Goal: Task Accomplishment & Management: Manage account settings

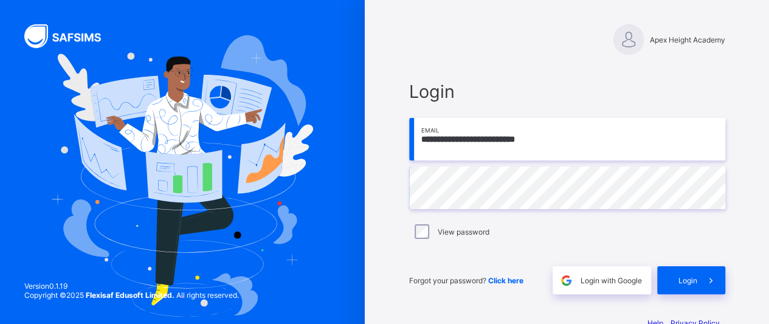
click at [685, 277] on span "Login" at bounding box center [688, 280] width 19 height 9
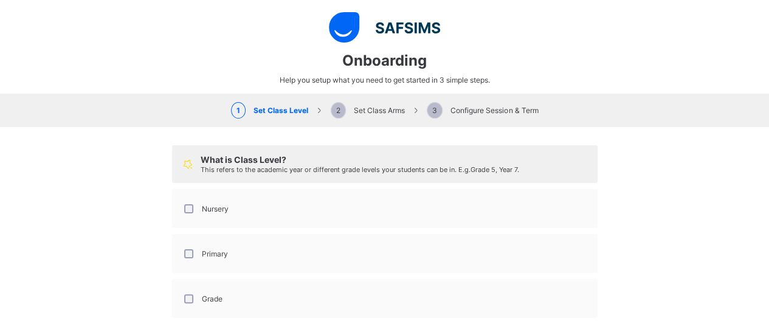
select select "**"
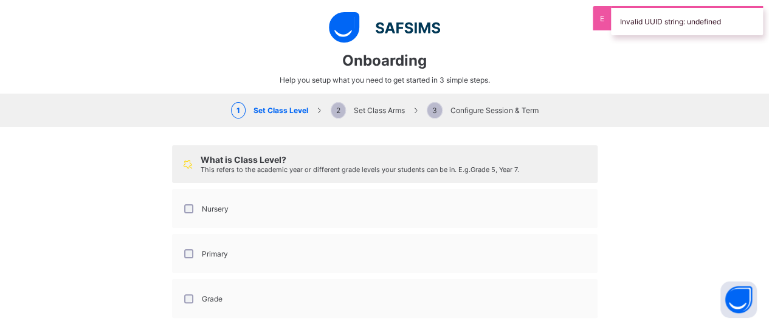
click at [184, 199] on div "Nursery" at bounding box center [205, 209] width 53 height 26
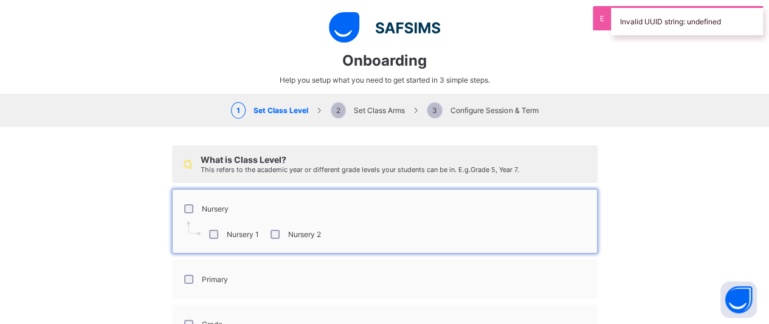
scroll to position [107, 0]
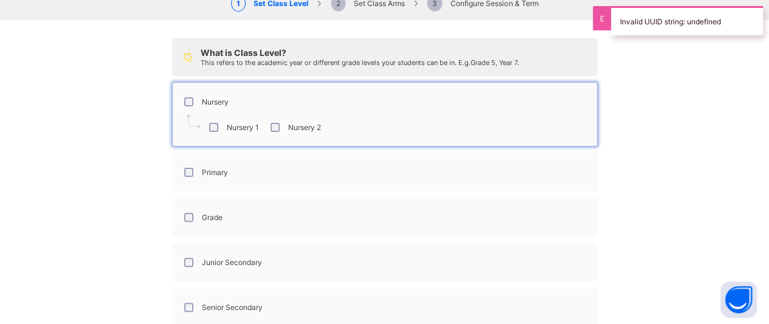
click at [182, 174] on div "Primary" at bounding box center [205, 172] width 46 height 9
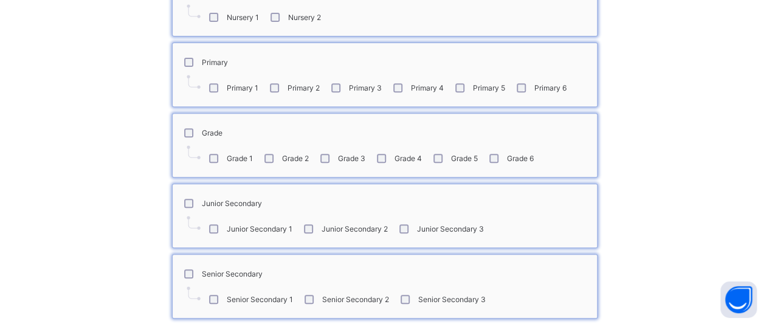
scroll to position [269, 0]
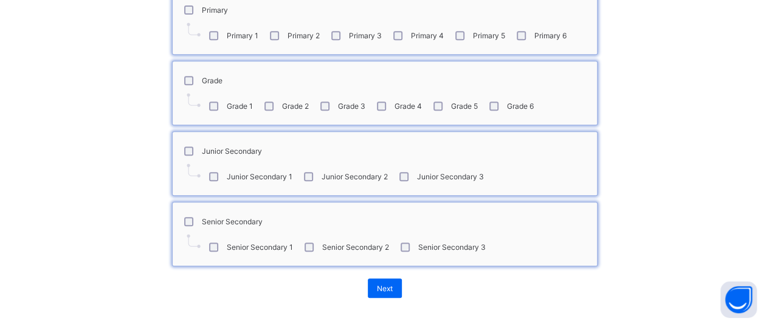
click at [396, 288] on div "Next" at bounding box center [385, 287] width 34 height 19
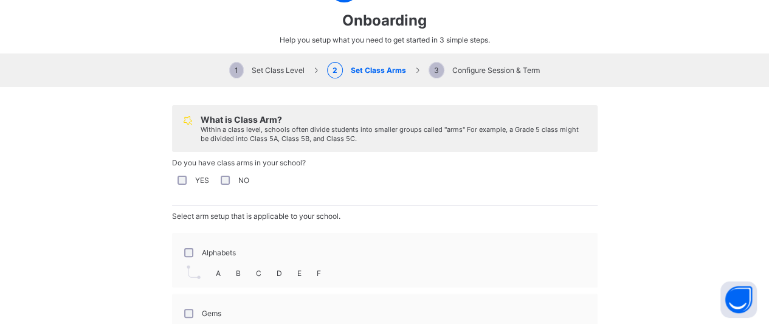
scroll to position [66, 0]
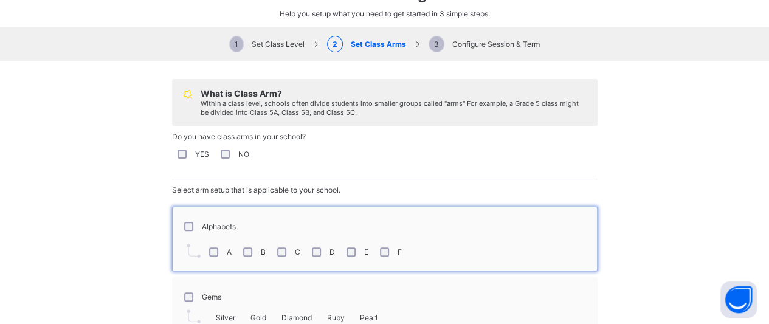
click at [295, 247] on label "C" at bounding box center [297, 251] width 5 height 9
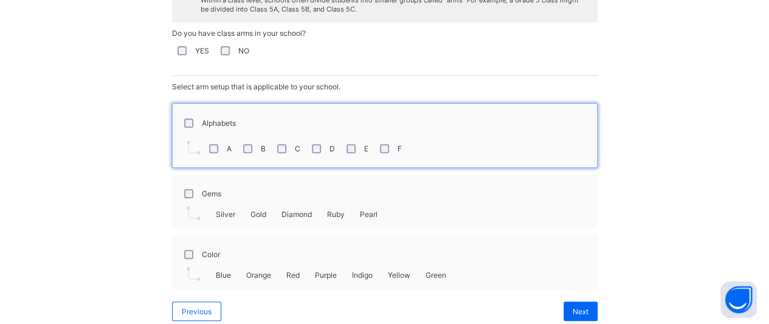
scroll to position [176, 0]
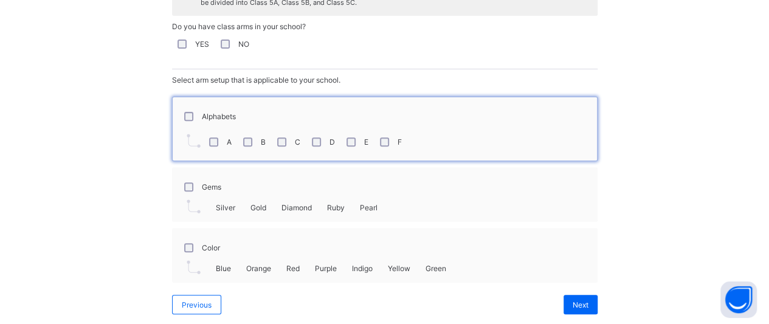
click at [220, 203] on span "Silver" at bounding box center [225, 207] width 19 height 9
click at [187, 186] on div "Gems" at bounding box center [202, 186] width 40 height 9
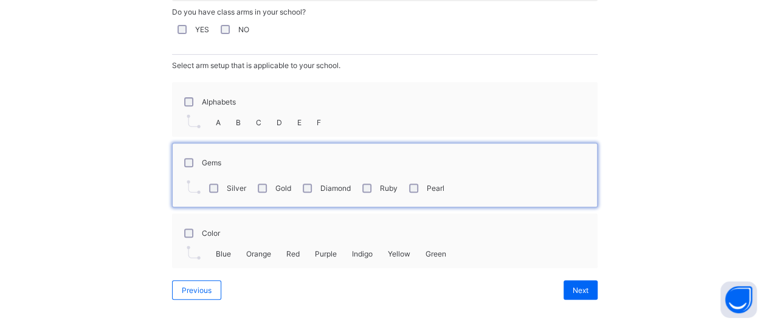
scroll to position [202, 0]
click at [573, 286] on span "Next" at bounding box center [581, 290] width 16 height 9
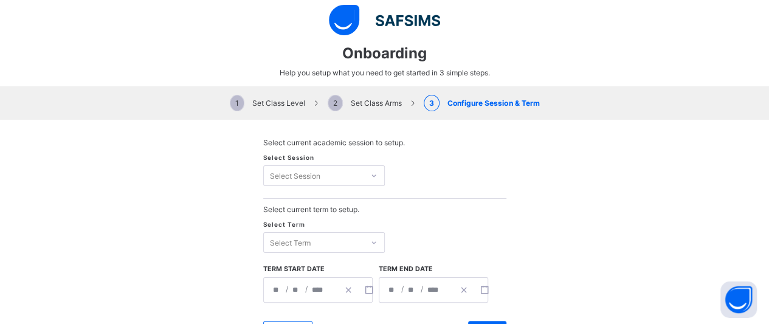
scroll to position [51, 0]
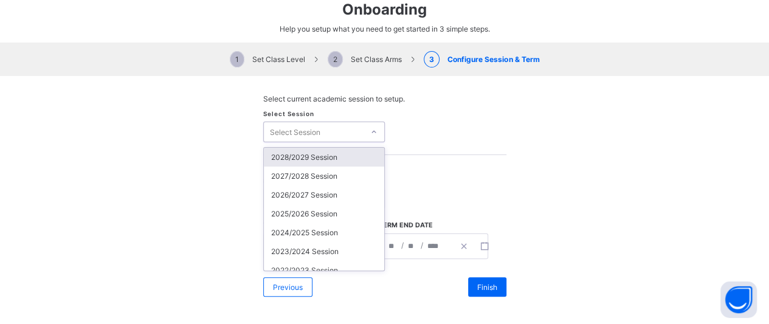
click at [321, 212] on div "2025/2026 Session" at bounding box center [324, 213] width 120 height 19
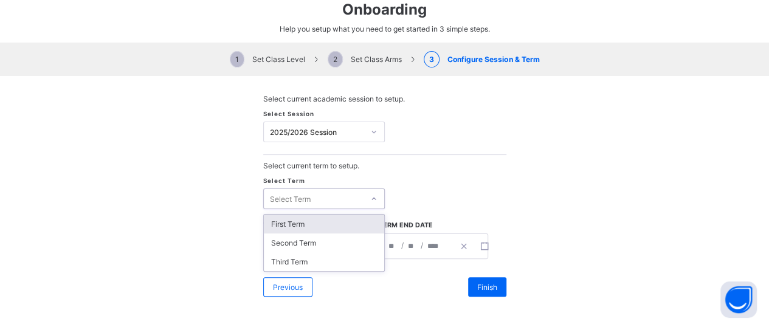
click at [328, 221] on div "First Term" at bounding box center [324, 224] width 120 height 19
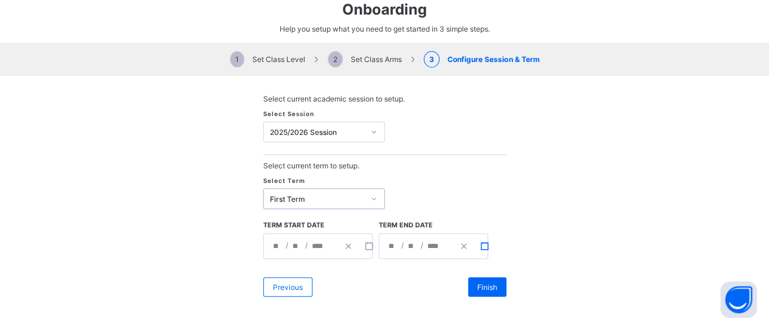
click at [480, 244] on icon "button" at bounding box center [484, 246] width 9 height 9
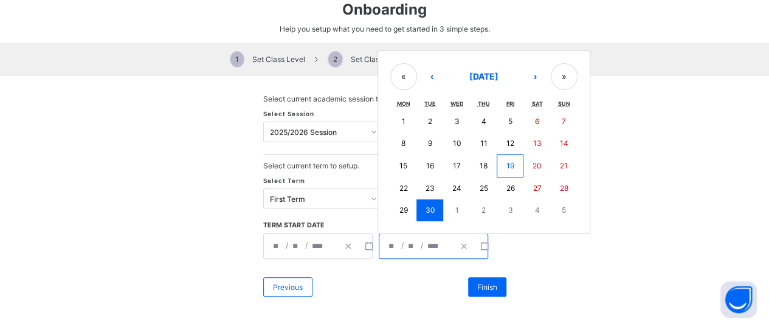
click at [530, 74] on button "›" at bounding box center [535, 76] width 27 height 27
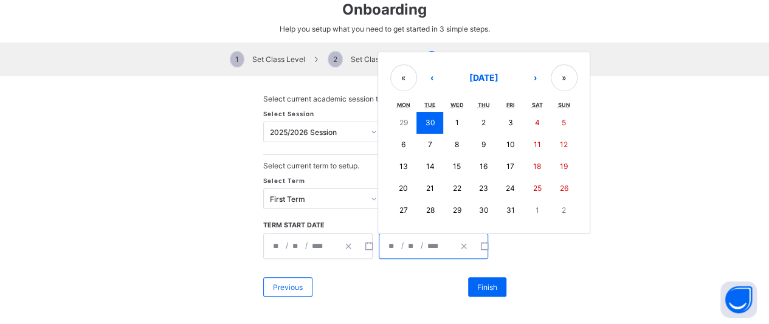
click at [534, 72] on button "›" at bounding box center [535, 77] width 27 height 27
click at [527, 76] on button "›" at bounding box center [535, 77] width 27 height 27
click at [406, 185] on button "22" at bounding box center [403, 189] width 27 height 22
type input "**********"
type input "**"
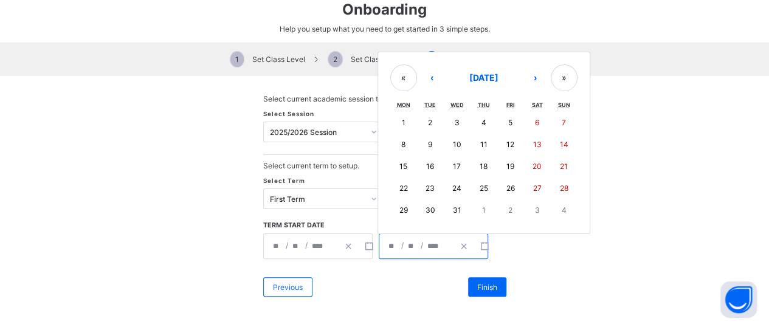
type input "**"
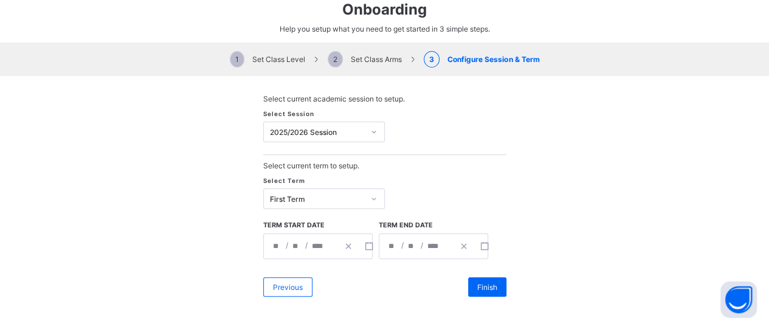
click at [485, 293] on div "Finish" at bounding box center [487, 286] width 38 height 19
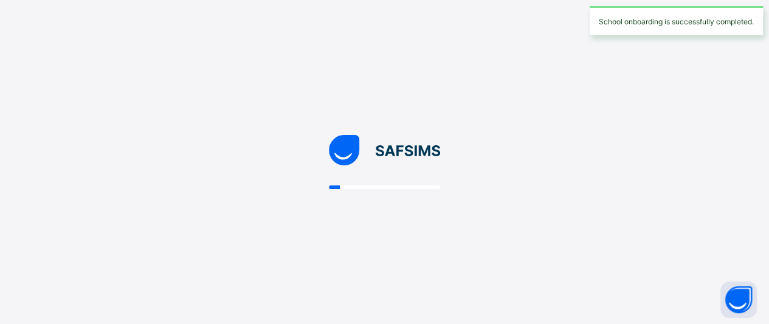
scroll to position [0, 0]
select select "**"
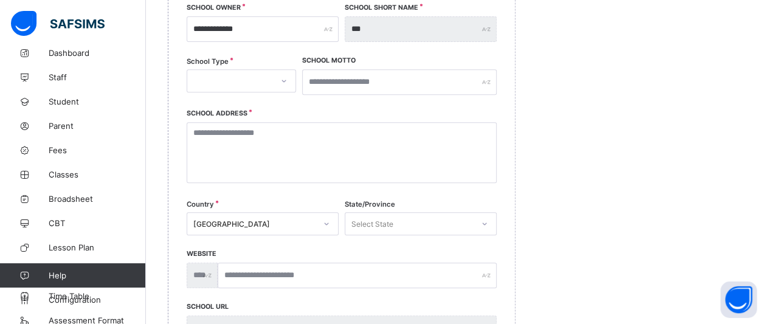
scroll to position [28, 0]
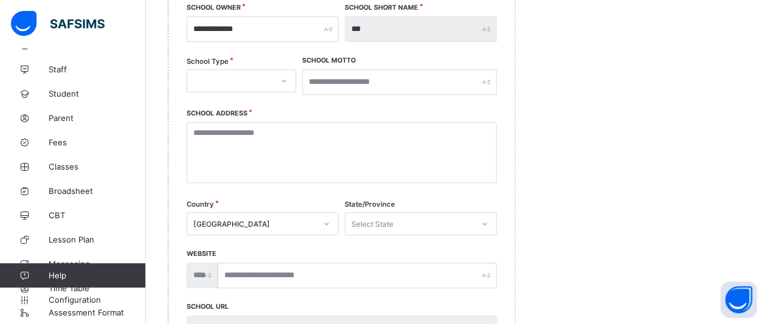
click at [68, 300] on span "Configuration" at bounding box center [97, 300] width 97 height 10
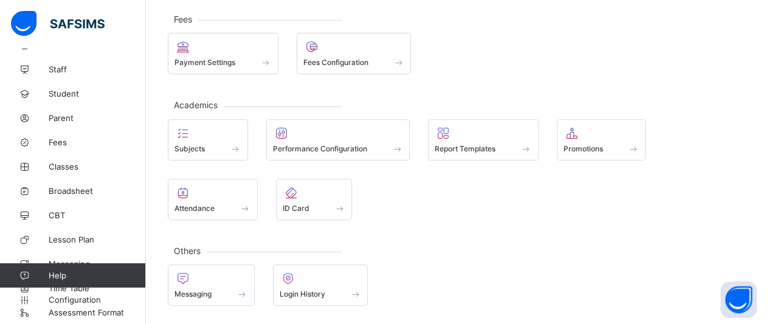
scroll to position [147, 0]
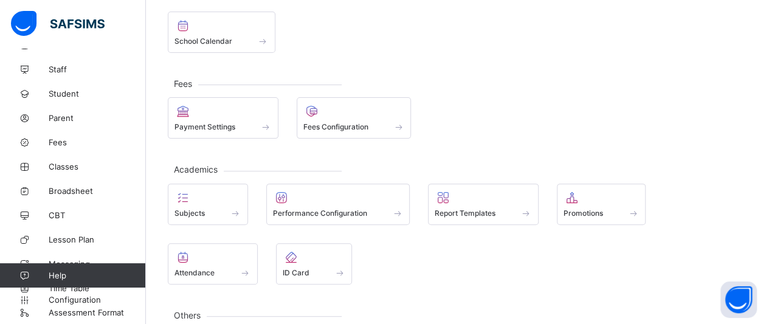
click at [236, 122] on div "Payment Settings" at bounding box center [222, 127] width 97 height 10
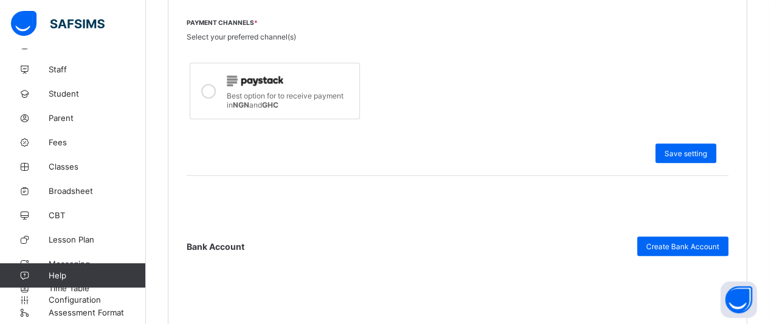
scroll to position [426, 0]
click at [68, 299] on span "Configuration" at bounding box center [97, 300] width 97 height 10
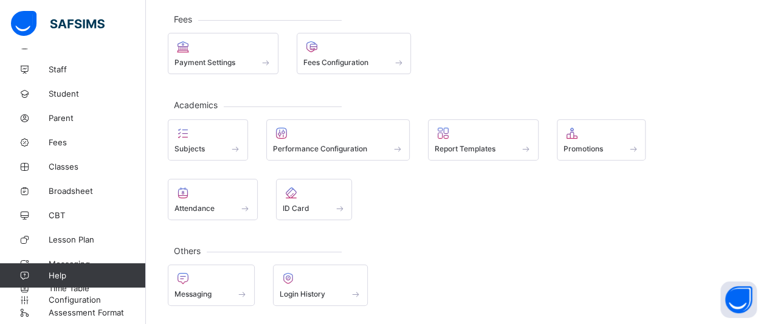
scroll to position [147, 0]
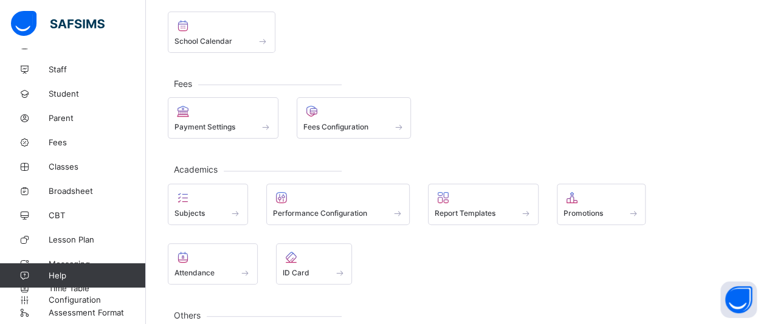
click at [342, 122] on span "Fees Configuration" at bounding box center [335, 126] width 65 height 9
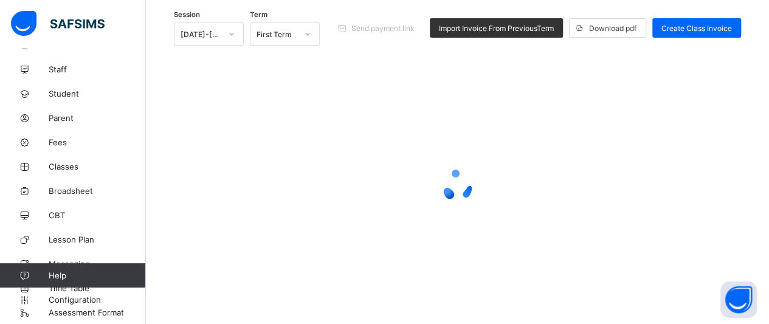
scroll to position [139, 0]
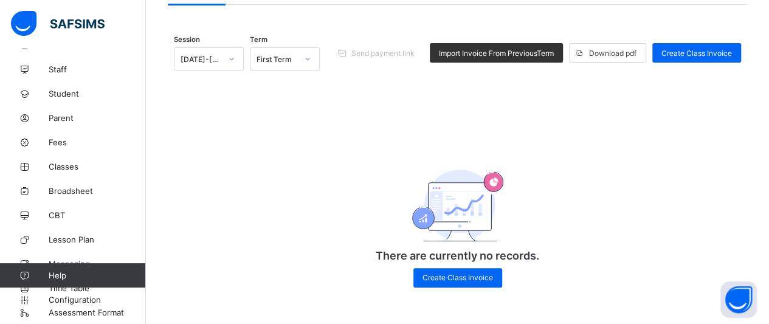
click at [682, 51] on span "Create Class Invoice" at bounding box center [696, 53] width 71 height 9
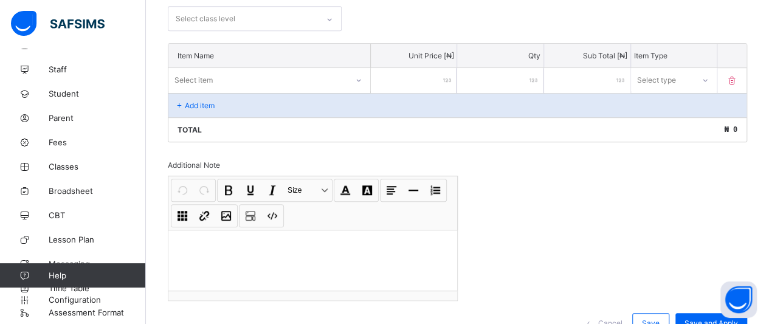
scroll to position [297, 0]
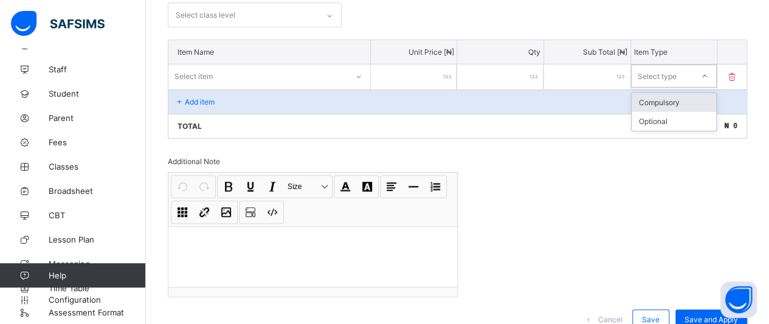
click at [668, 75] on div "Select type" at bounding box center [657, 75] width 39 height 23
click at [614, 114] on div "Total ₦ 0" at bounding box center [457, 126] width 578 height 24
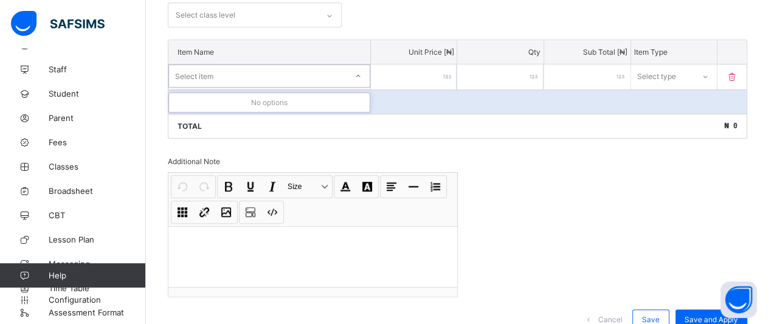
click at [360, 74] on icon at bounding box center [357, 76] width 7 height 12
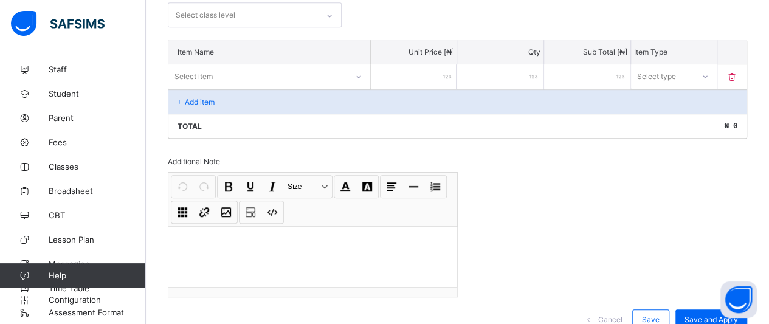
click at [416, 85] on input "number" at bounding box center [414, 76] width 86 height 25
click at [544, 66] on input "*" at bounding box center [500, 76] width 86 height 25
click at [630, 65] on input "number" at bounding box center [587, 76] width 86 height 25
click at [668, 74] on div "Select type" at bounding box center [657, 75] width 39 height 23
click at [570, 134] on div "Invoice template content Items that are set as compulsory will be available in …" at bounding box center [457, 130] width 579 height 421
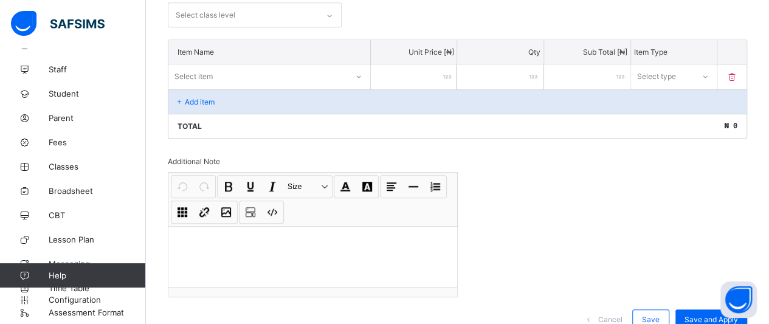
click at [188, 97] on p "Add item" at bounding box center [200, 101] width 30 height 9
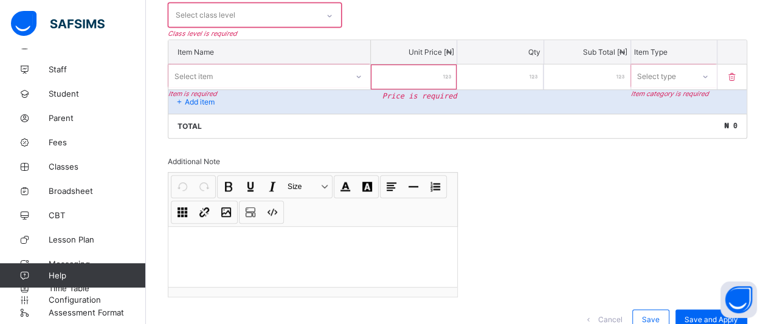
click at [192, 97] on p "Add item" at bounding box center [200, 101] width 30 height 9
click at [244, 7] on div "Select class level" at bounding box center [243, 15] width 150 height 24
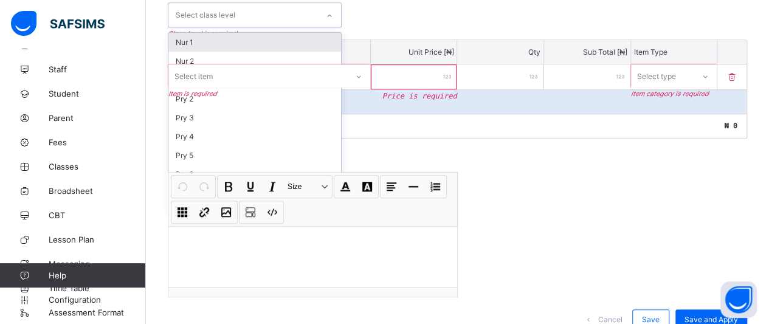
click at [195, 41] on div "Nur 1" at bounding box center [254, 42] width 173 height 19
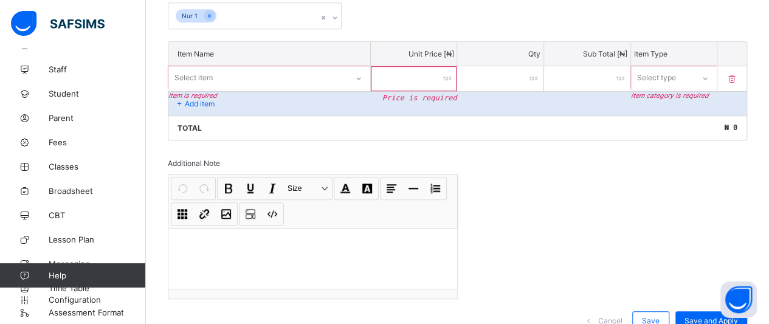
click at [509, 185] on div "Invoice template content Items that are set as compulsory will be available in …" at bounding box center [457, 131] width 579 height 423
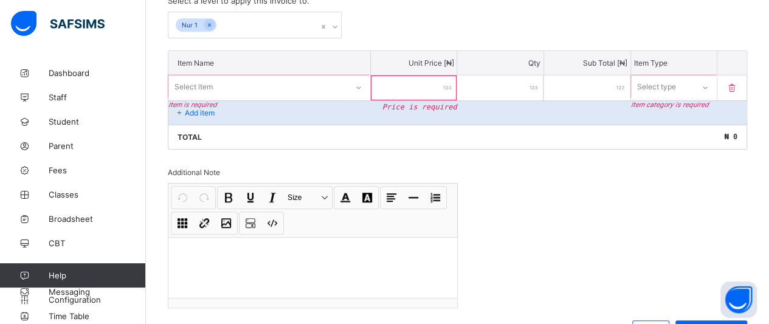
scroll to position [299, 0]
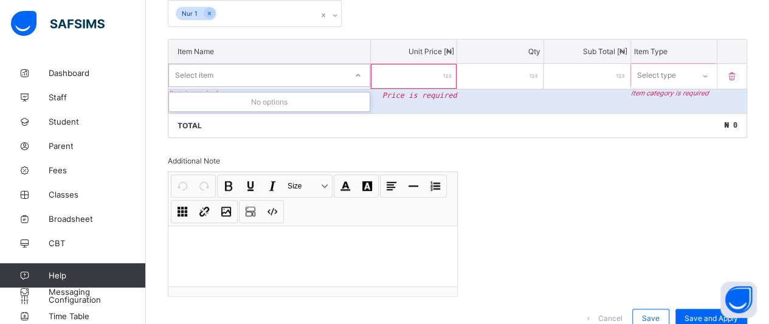
click at [361, 73] on icon at bounding box center [357, 75] width 7 height 12
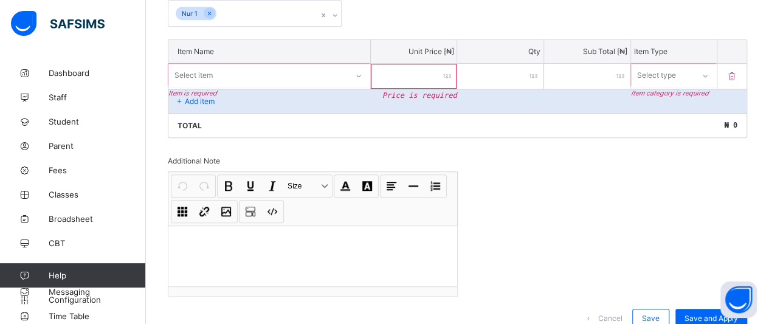
click at [432, 73] on input "number" at bounding box center [414, 76] width 86 height 25
click at [471, 164] on div "Invoice template content Items that are set as compulsory will be available in …" at bounding box center [457, 128] width 579 height 423
click at [709, 71] on icon at bounding box center [705, 76] width 7 height 12
click at [614, 129] on div "Total ₦ 0" at bounding box center [457, 125] width 578 height 24
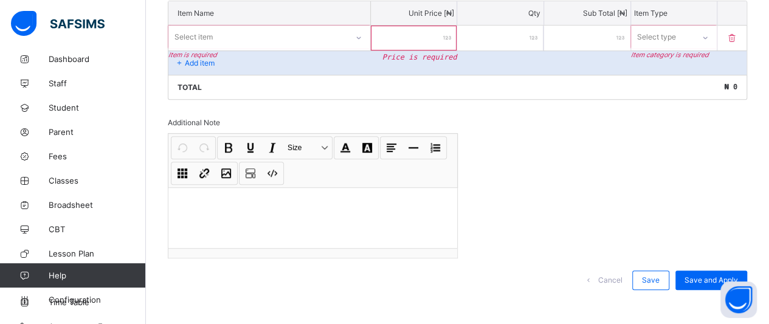
scroll to position [28, 0]
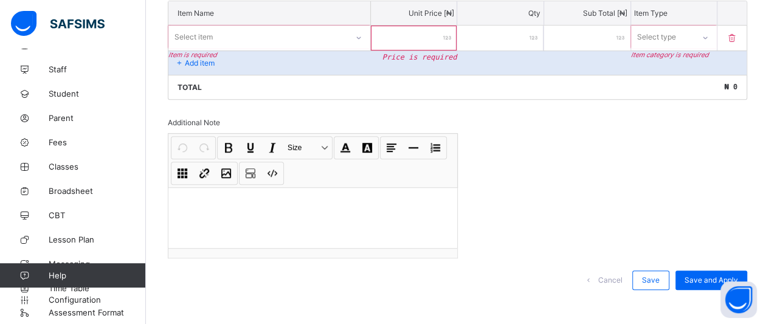
click at [61, 299] on span "Configuration" at bounding box center [97, 300] width 97 height 10
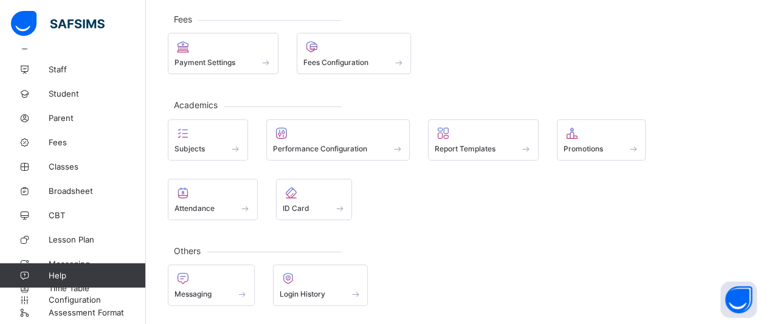
scroll to position [147, 0]
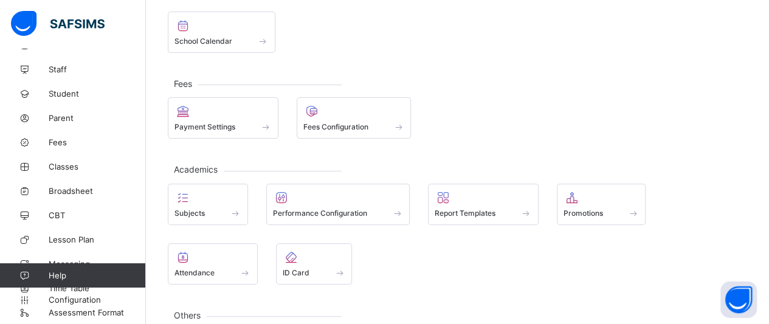
click at [192, 209] on span "Subjects" at bounding box center [189, 213] width 30 height 9
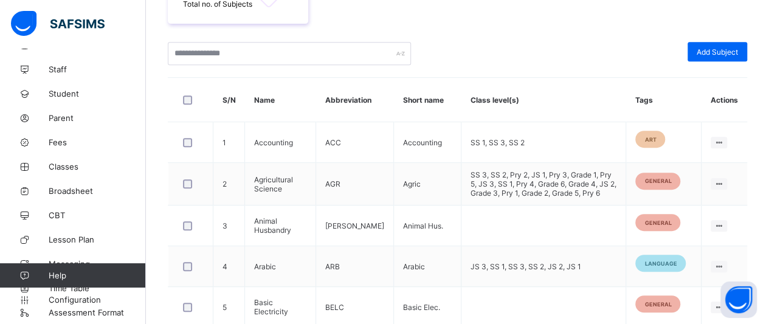
scroll to position [337, 0]
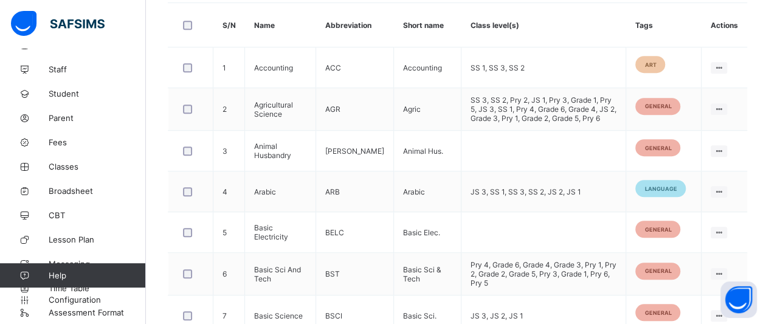
click at [0, 0] on div "Edit Subject" at bounding box center [0, 0] width 0 height 0
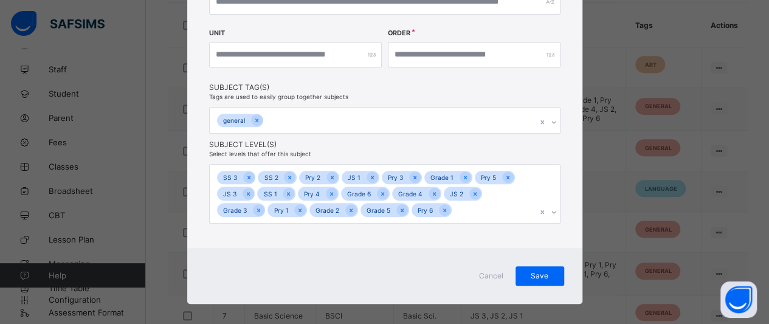
scroll to position [279, 0]
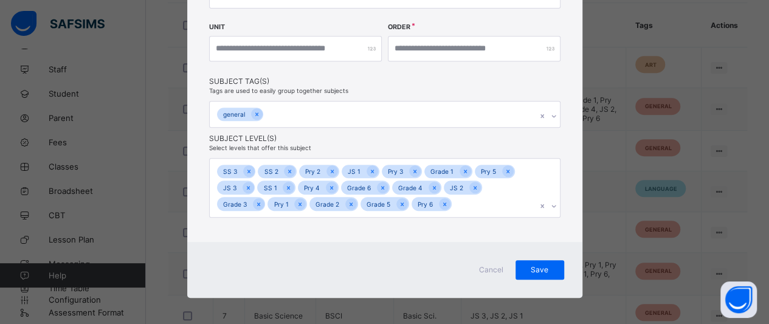
click at [486, 265] on span "Cancel" at bounding box center [491, 269] width 29 height 9
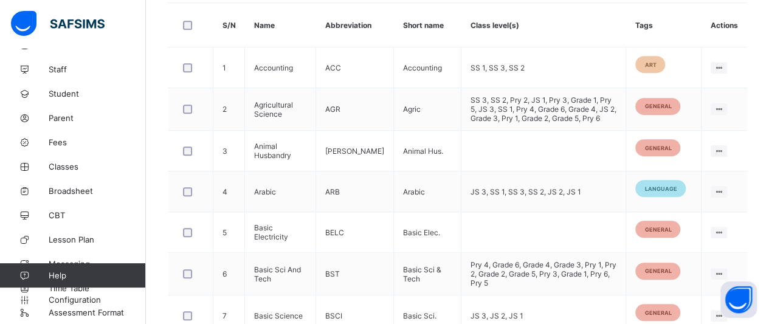
click at [661, 103] on span "general" at bounding box center [657, 106] width 27 height 7
click at [0, 0] on div "Assign to Level" at bounding box center [0, 0] width 0 height 0
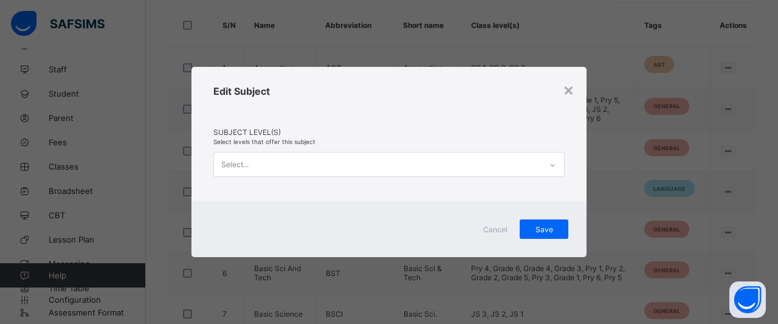
click at [572, 92] on div "×" at bounding box center [569, 89] width 12 height 21
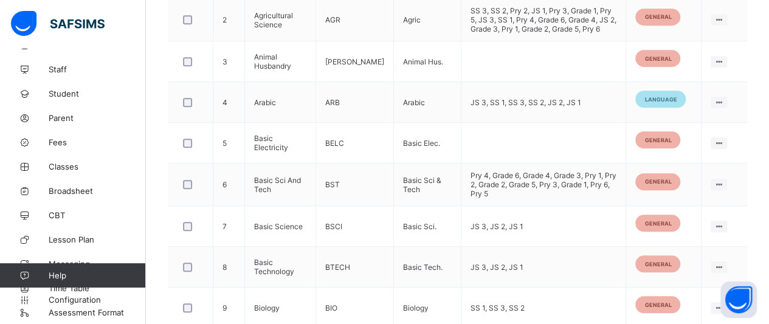
scroll to position [519, 0]
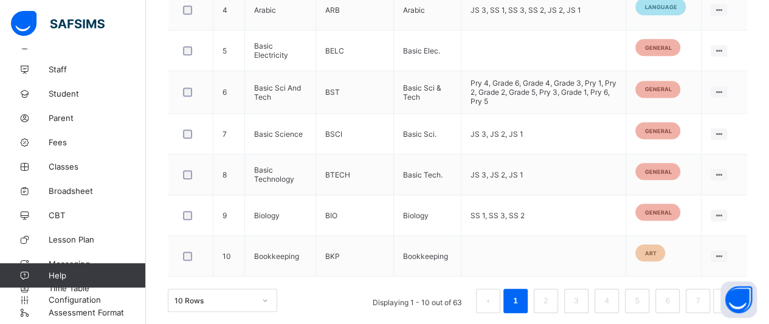
click at [550, 294] on link "2" at bounding box center [546, 301] width 12 height 16
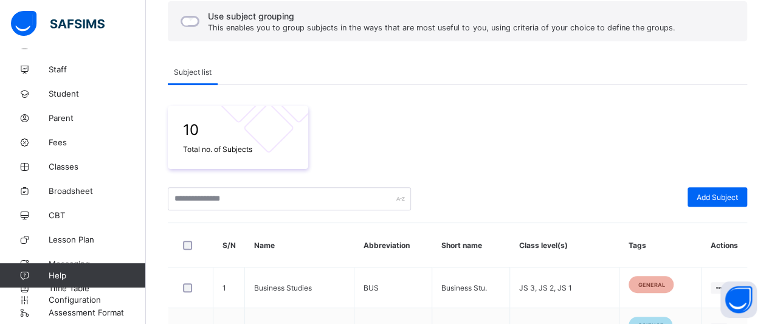
scroll to position [92, 0]
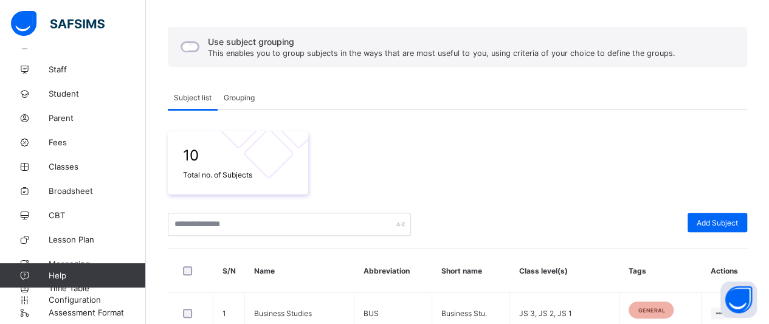
click at [231, 94] on span "Grouping" at bounding box center [239, 97] width 31 height 9
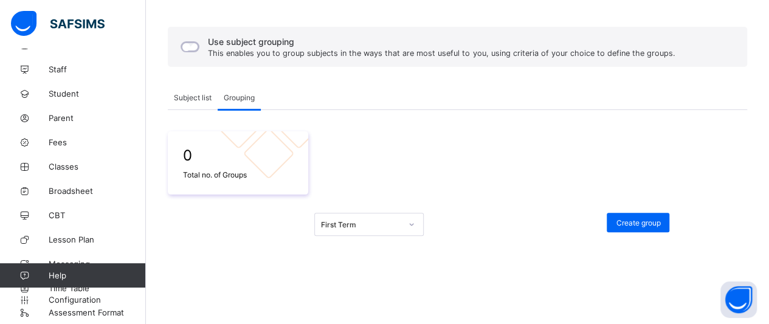
click at [648, 222] on span "Create group" at bounding box center [638, 222] width 44 height 9
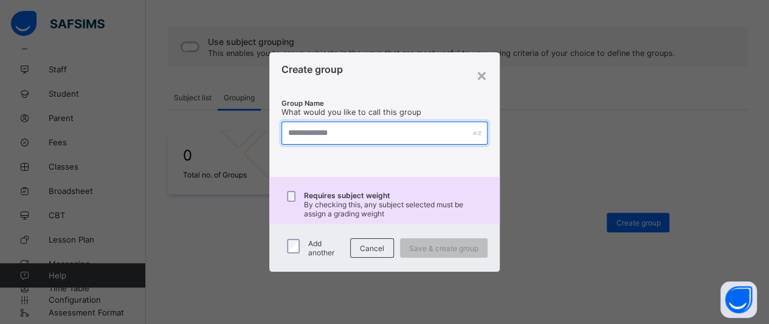
click at [339, 136] on input "text" at bounding box center [385, 133] width 207 height 23
click at [350, 128] on input "text" at bounding box center [389, 133] width 209 height 23
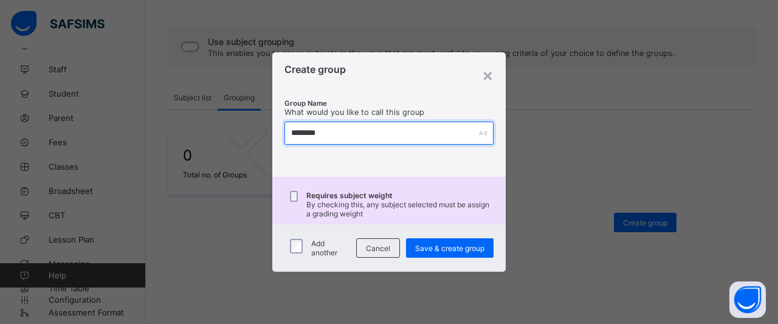
type input "********"
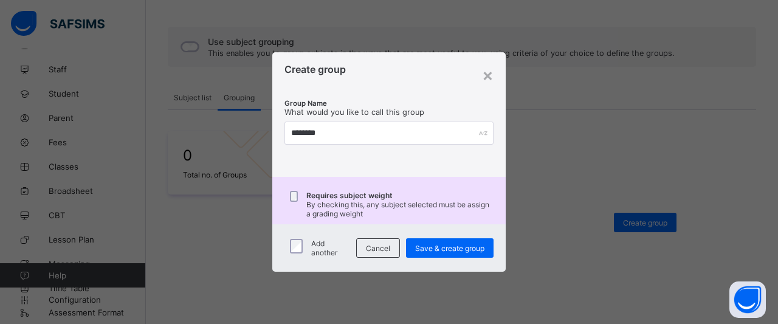
click at [453, 249] on span "Save & create group" at bounding box center [449, 248] width 69 height 9
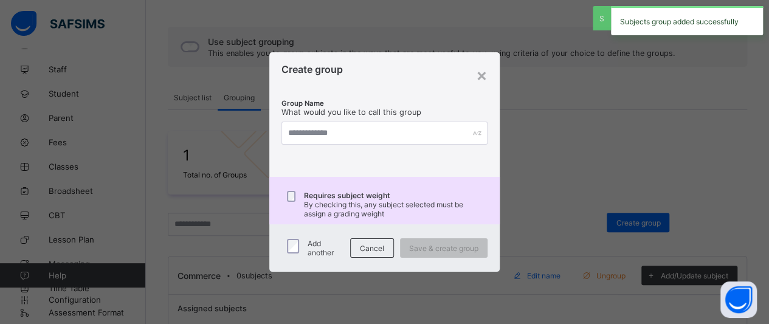
click at [485, 74] on div "×" at bounding box center [482, 74] width 12 height 21
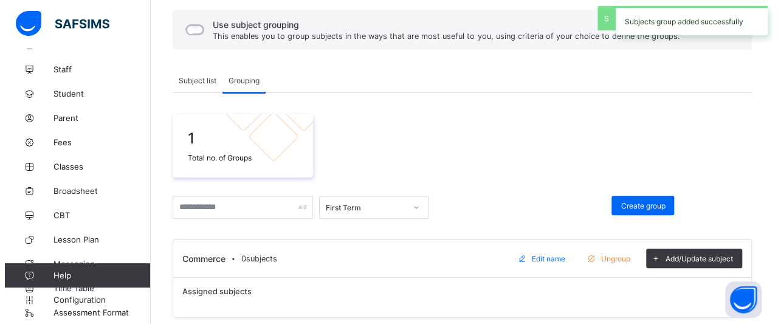
scroll to position [119, 0]
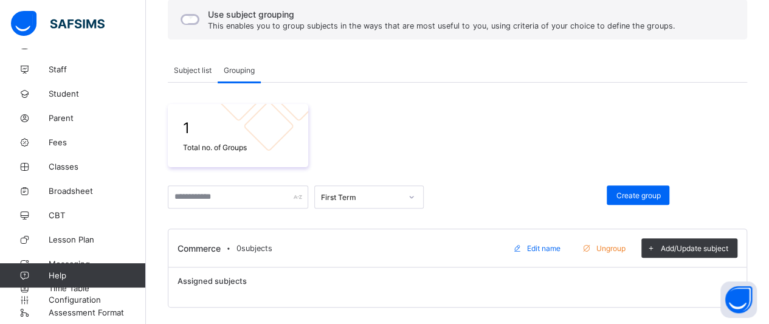
click at [691, 250] on span "Add/Update subject" at bounding box center [694, 248] width 67 height 9
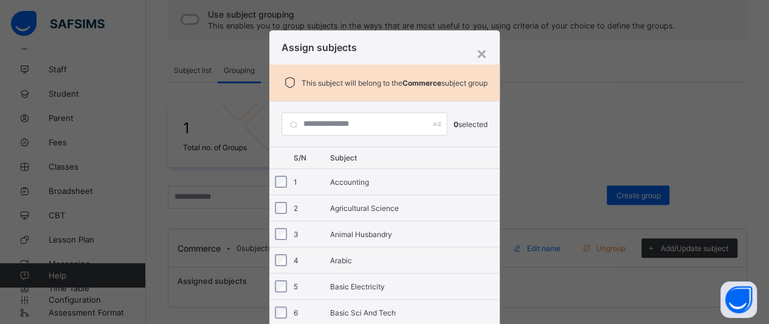
click at [285, 182] on div at bounding box center [283, 182] width 23 height 12
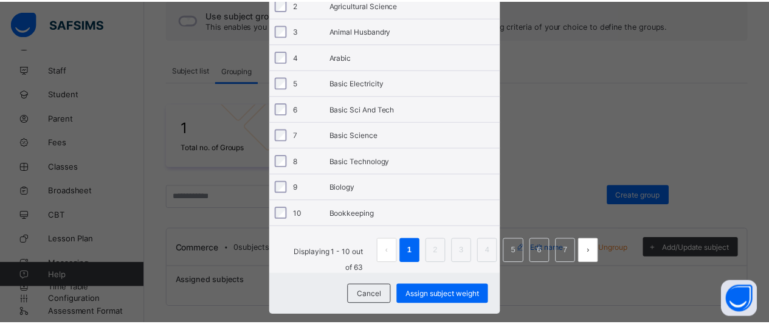
scroll to position [209, 0]
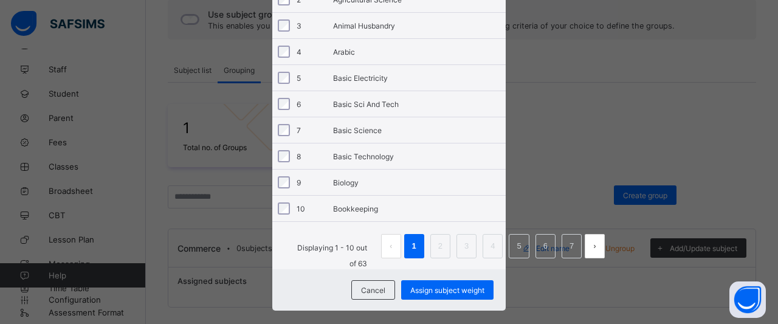
click at [435, 249] on link "2" at bounding box center [441, 246] width 12 height 16
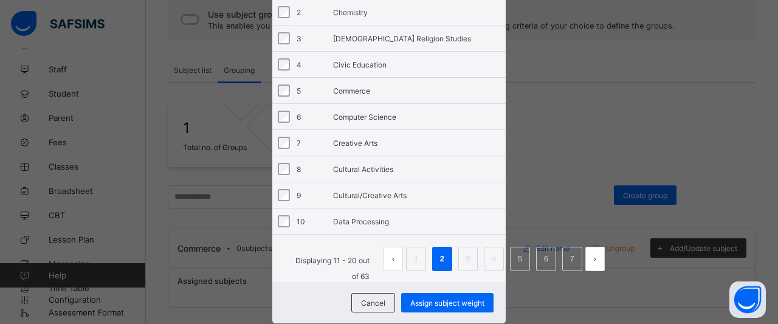
scroll to position [215, 0]
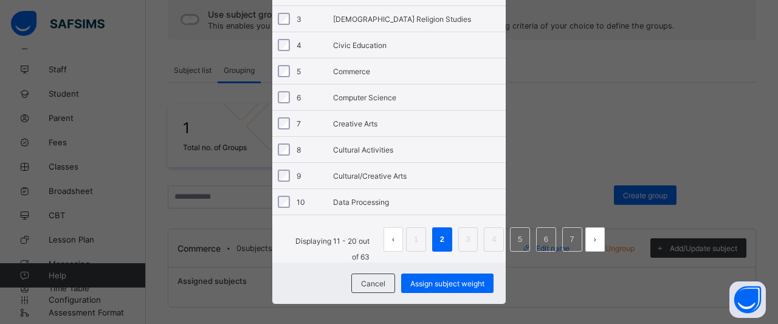
click at [432, 283] on span "Assign subject weight" at bounding box center [447, 283] width 74 height 9
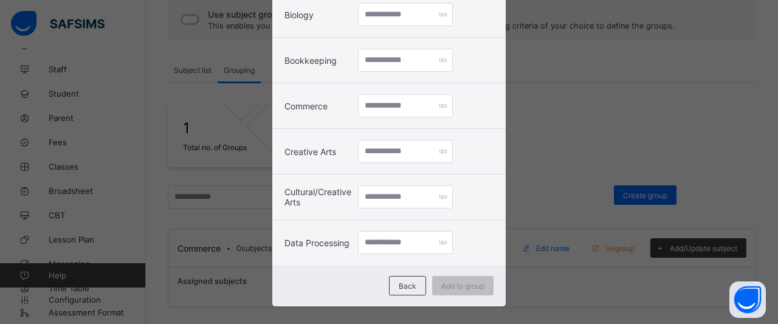
scroll to position [478, 0]
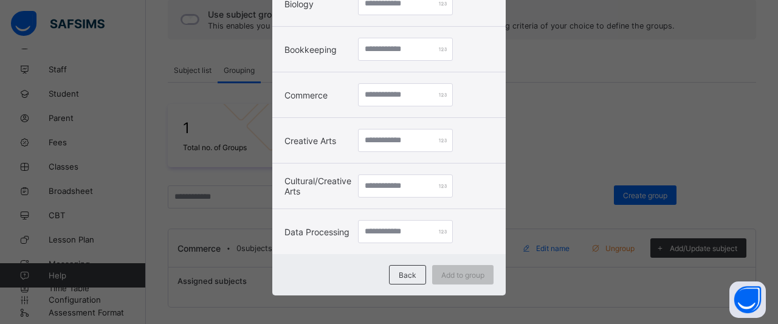
click at [399, 271] on span "Back" at bounding box center [408, 275] width 18 height 9
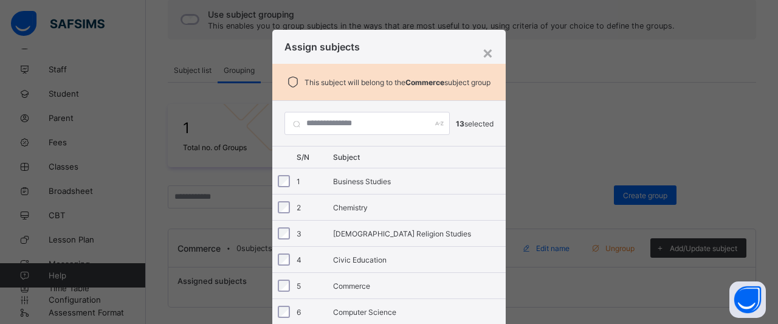
scroll to position [0, 0]
click at [287, 85] on span at bounding box center [293, 82] width 17 height 15
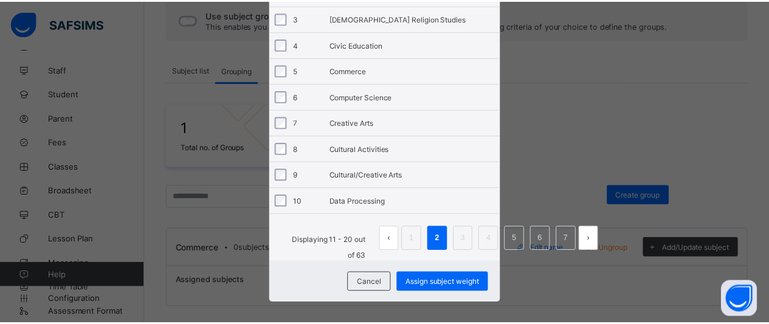
scroll to position [224, 0]
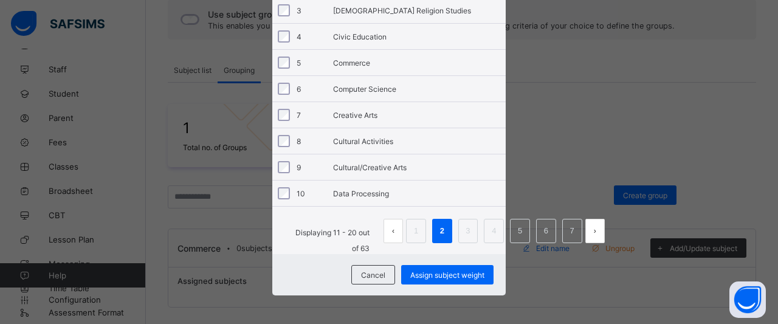
click at [593, 184] on div "× Assign subjects This subject will belong to the Commerce subject group 13 sel…" at bounding box center [389, 162] width 778 height 324
click at [438, 228] on link "2" at bounding box center [443, 231] width 12 height 16
click at [495, 227] on link "4" at bounding box center [494, 231] width 12 height 16
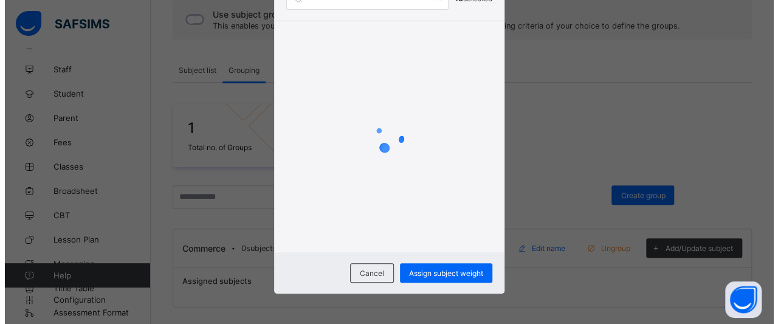
scroll to position [0, 0]
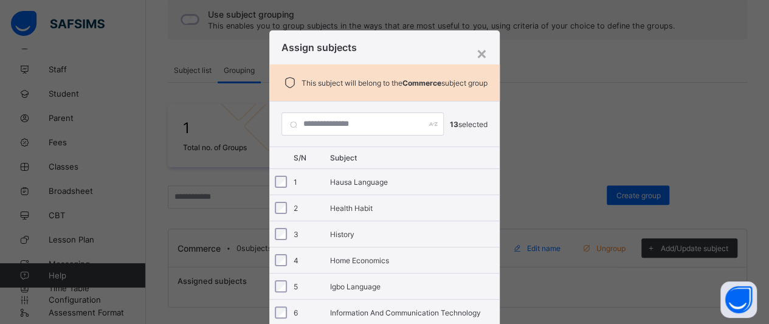
click at [349, 235] on div "History" at bounding box center [415, 234] width 170 height 9
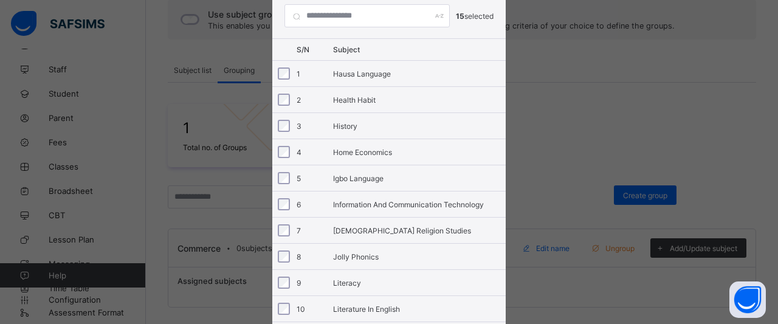
scroll to position [224, 0]
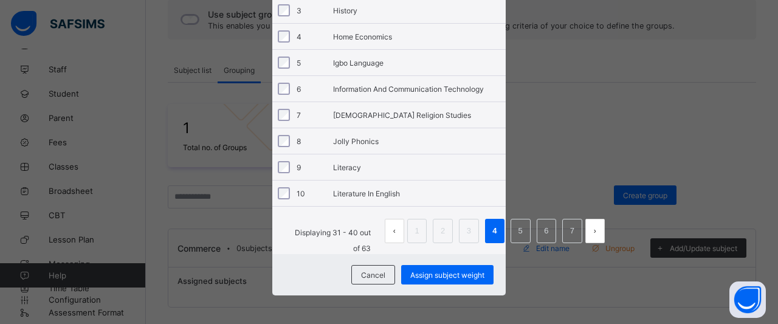
click at [491, 229] on link "4" at bounding box center [495, 231] width 12 height 16
drag, startPoint x: 272, startPoint y: 274, endPoint x: 224, endPoint y: 276, distance: 48.1
click at [224, 276] on div "× Assign subjects This subject will belong to the Commerce subject group 15 sel…" at bounding box center [389, 162] width 778 height 324
click at [546, 134] on div "× Assign subjects This subject will belong to the Commerce subject group 15 sel…" at bounding box center [389, 162] width 778 height 324
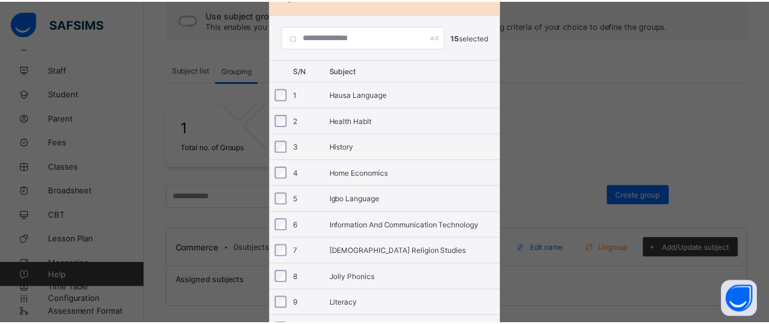
scroll to position [0, 0]
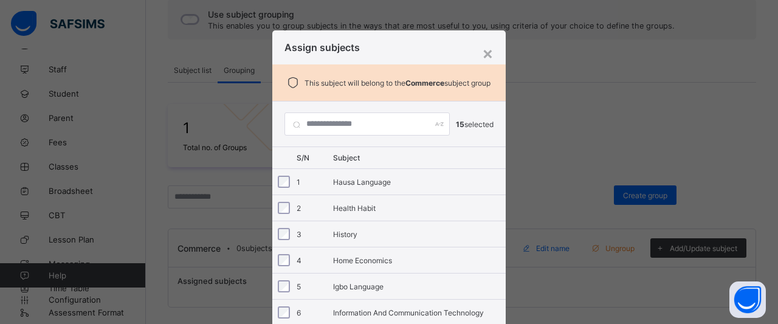
click at [485, 58] on div "×" at bounding box center [488, 53] width 12 height 21
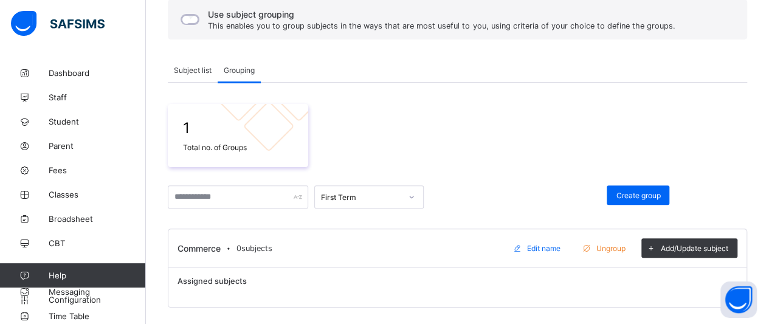
scroll to position [28, 0]
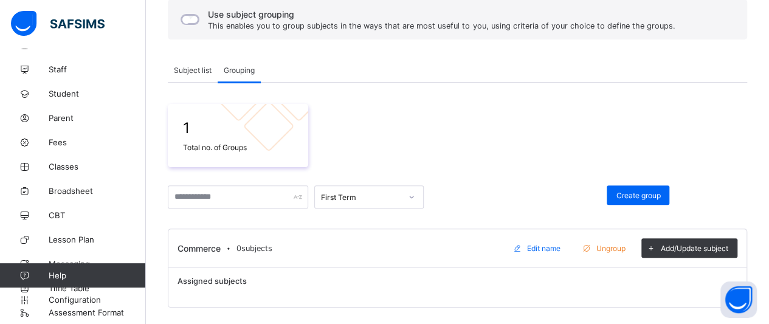
click at [56, 165] on span "Classes" at bounding box center [97, 167] width 97 height 10
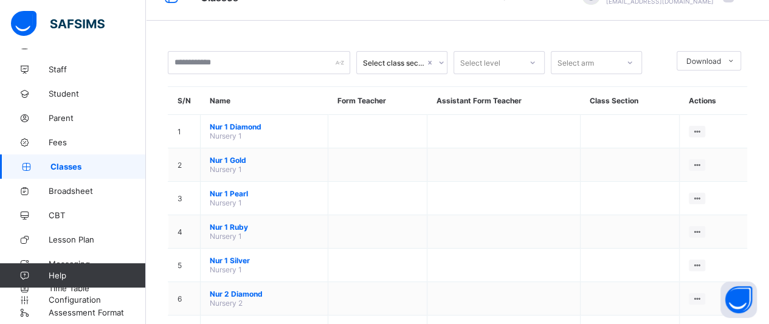
scroll to position [119, 0]
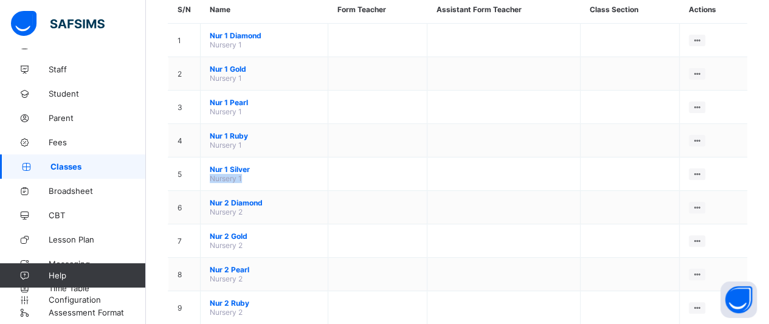
drag, startPoint x: 336, startPoint y: 167, endPoint x: 283, endPoint y: 165, distance: 52.3
click at [283, 165] on tr "5 Nur 1 Silver Nursery 1 View Class Assign form Teacher" at bounding box center [457, 173] width 579 height 33
click at [228, 165] on span "Nur 1 Silver" at bounding box center [264, 169] width 109 height 9
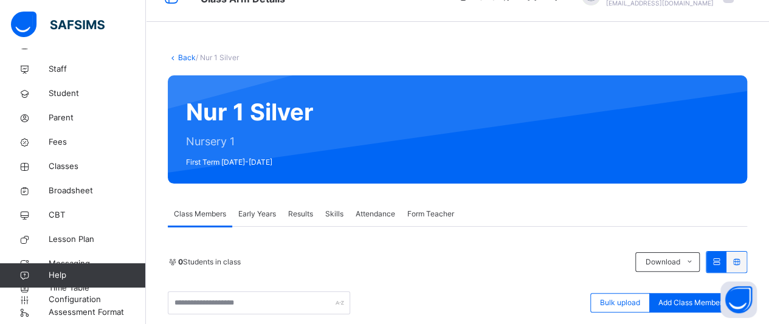
scroll to position [119, 0]
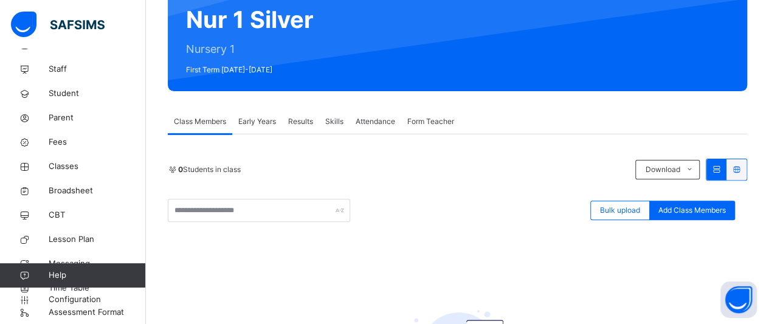
click at [255, 119] on span "Early Years" at bounding box center [257, 121] width 38 height 11
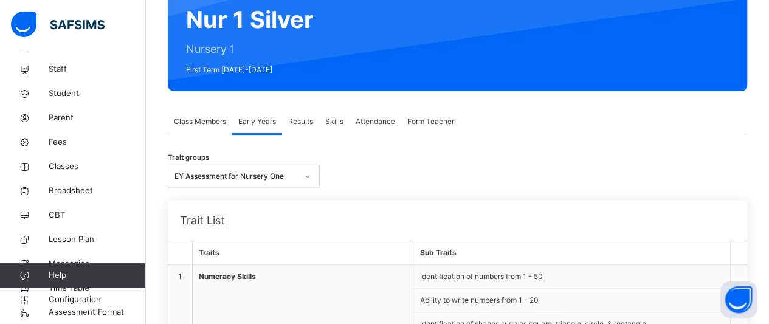
click at [300, 119] on span "Results" at bounding box center [300, 121] width 25 height 11
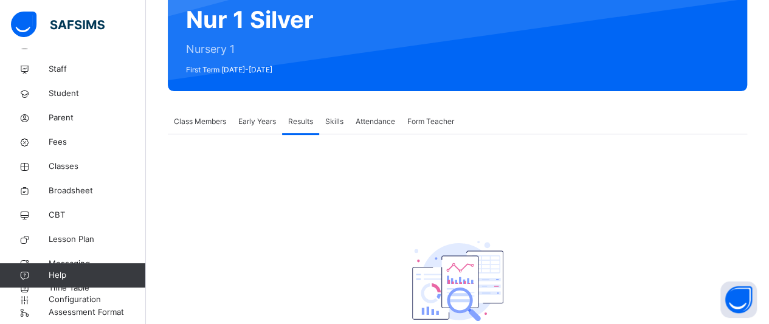
click at [264, 122] on span "Early Years" at bounding box center [257, 121] width 38 height 11
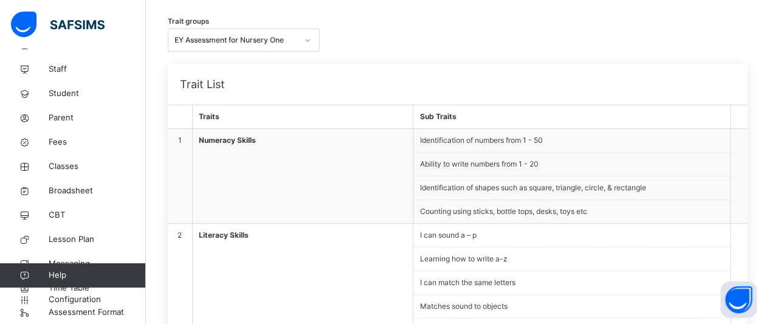
scroll to position [254, 0]
click at [63, 194] on span "Broadsheet" at bounding box center [97, 191] width 97 height 12
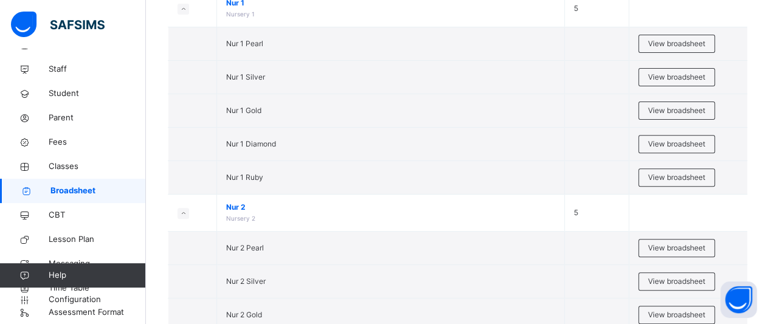
scroll to position [167, 0]
click at [691, 145] on span "View broadsheet" at bounding box center [676, 142] width 57 height 11
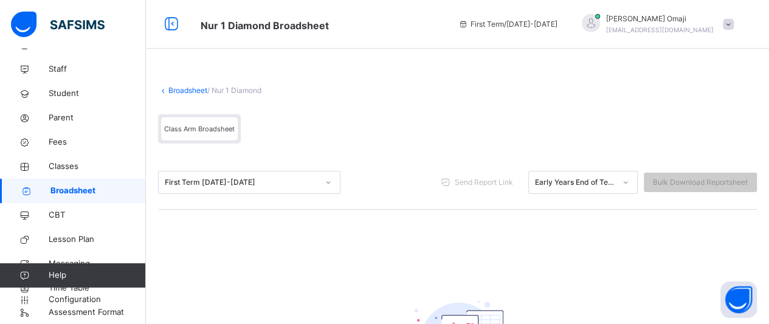
click at [186, 130] on span "Class Arm Broadsheet" at bounding box center [199, 129] width 71 height 9
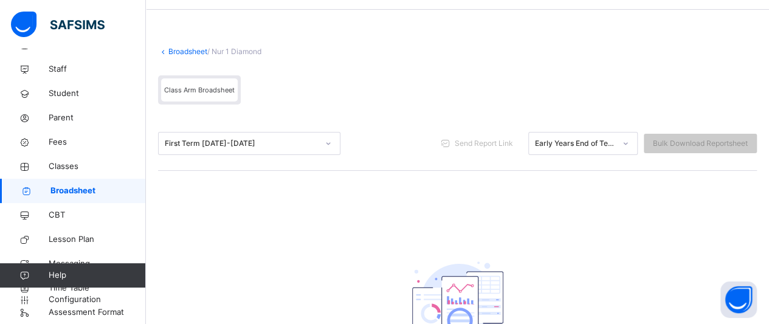
scroll to position [44, 0]
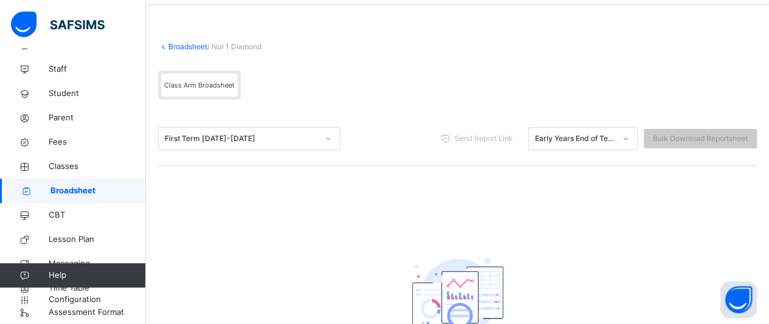
click at [51, 215] on span "CBT" at bounding box center [97, 215] width 97 height 12
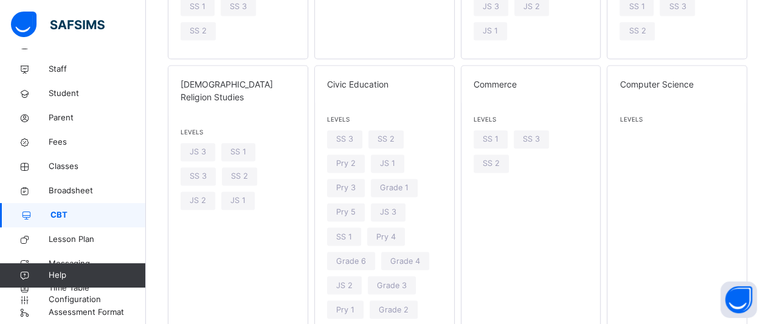
click at [66, 238] on span "Lesson Plan" at bounding box center [97, 239] width 97 height 12
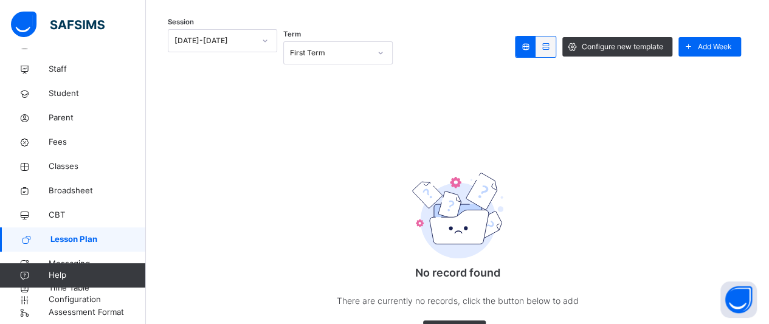
scroll to position [197, 0]
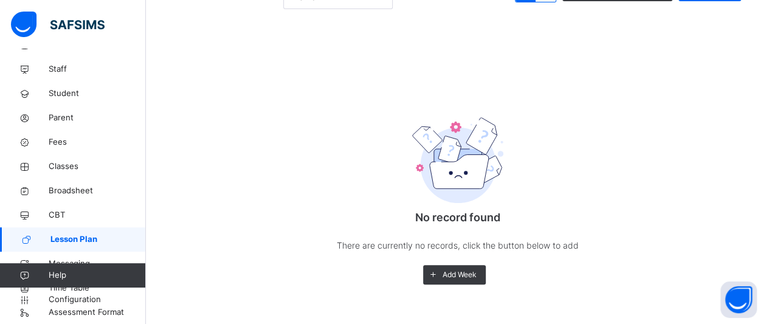
click at [457, 275] on span "Add Week" at bounding box center [460, 274] width 34 height 11
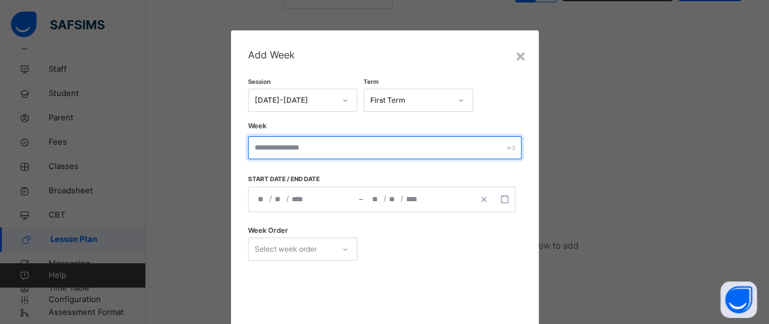
click at [298, 145] on input "text" at bounding box center [385, 147] width 274 height 23
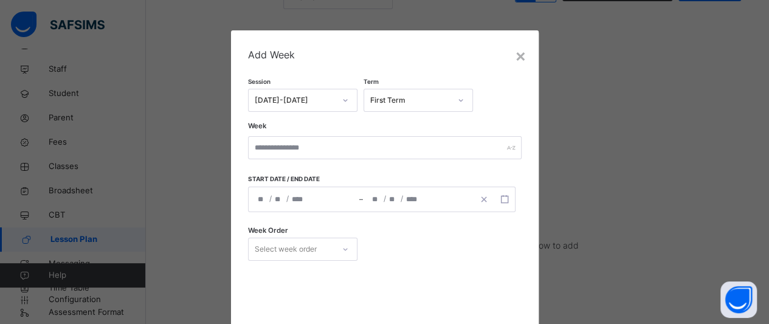
scroll to position [125, 0]
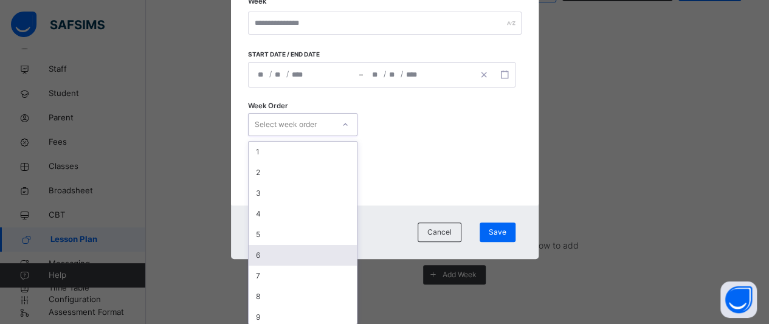
click at [288, 136] on div "option 6 focused, 6 of 15. 15 results available. Use Up and Down to choose opti…" at bounding box center [302, 124] width 109 height 23
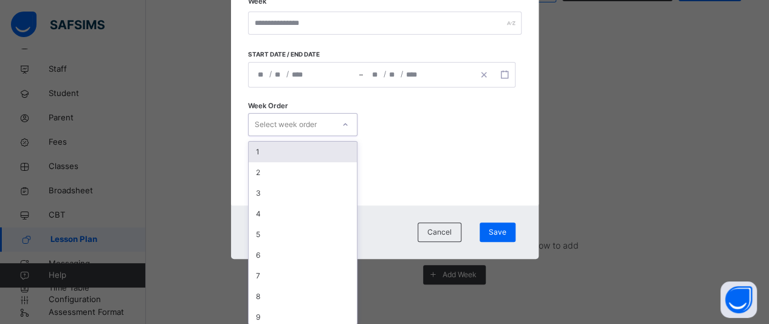
click at [257, 154] on div "1" at bounding box center [303, 152] width 108 height 21
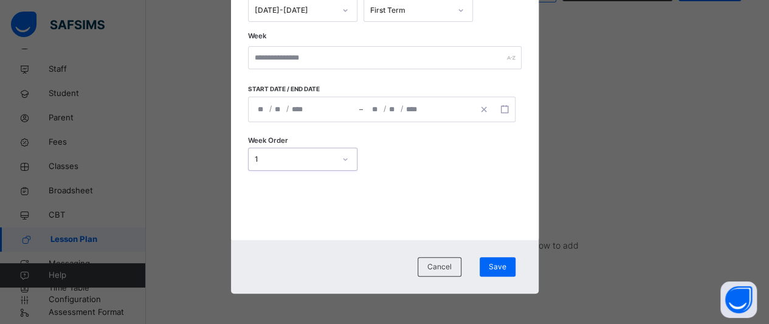
scroll to position [90, 0]
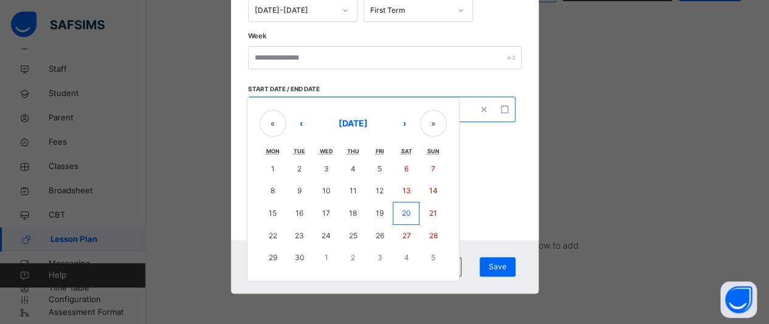
click at [292, 102] on div "/ / – / / « ‹ September 2025 › » Mon Tue Wed Thu Fri Sat Sun 1 2 3 4 5 6 7 8 9 …" at bounding box center [382, 110] width 268 height 26
click at [378, 210] on abbr "19" at bounding box center [380, 213] width 8 height 9
click at [402, 213] on abbr "20" at bounding box center [406, 213] width 9 height 9
type input "**********"
type input "**"
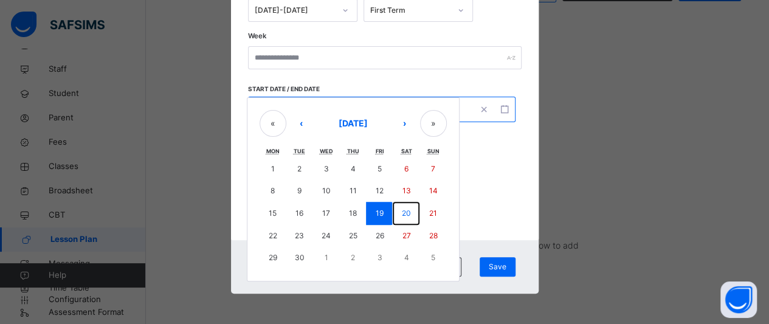
type input "*"
type input "****"
type input "**********"
type input "**"
type input "*"
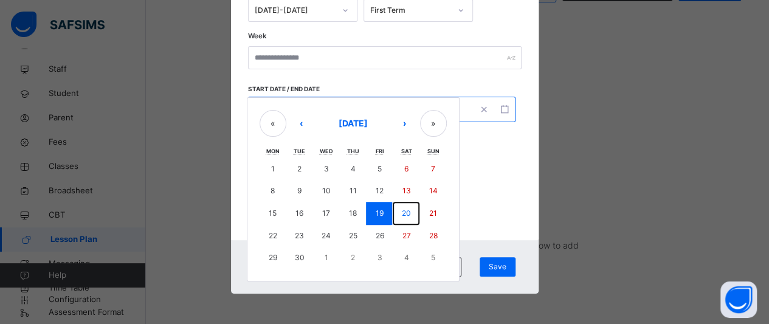
type input "****"
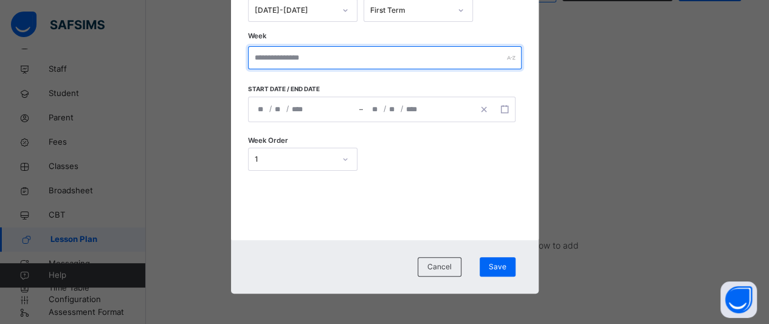
click at [393, 54] on input "text" at bounding box center [385, 57] width 274 height 23
type input "****"
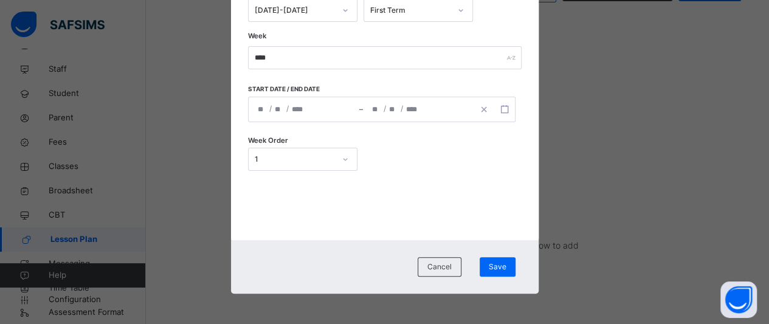
click at [500, 268] on span "Save" at bounding box center [498, 266] width 18 height 11
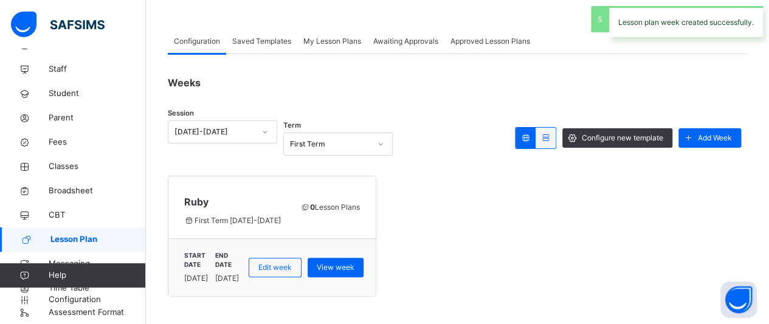
scroll to position [39, 0]
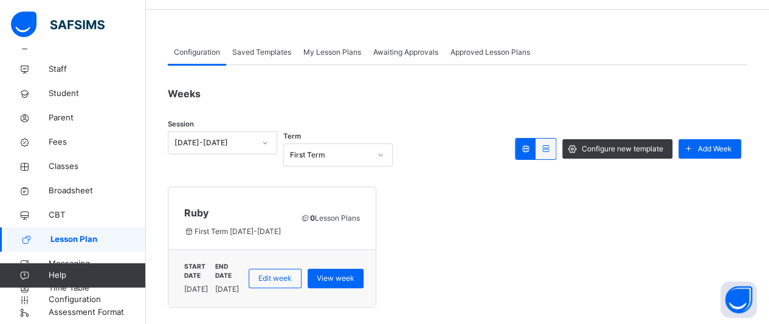
click at [262, 53] on span "Saved Templates" at bounding box center [261, 52] width 59 height 11
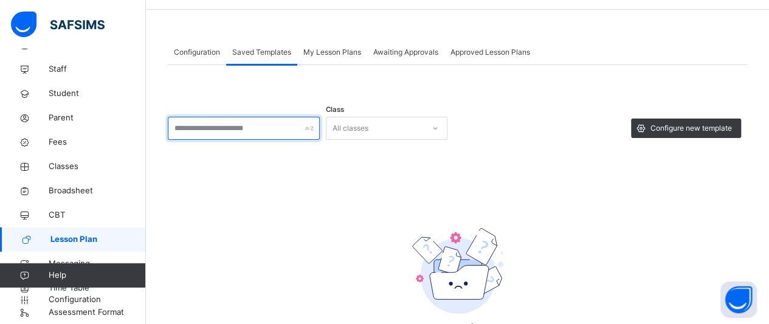
click at [224, 129] on input "text" at bounding box center [244, 128] width 152 height 23
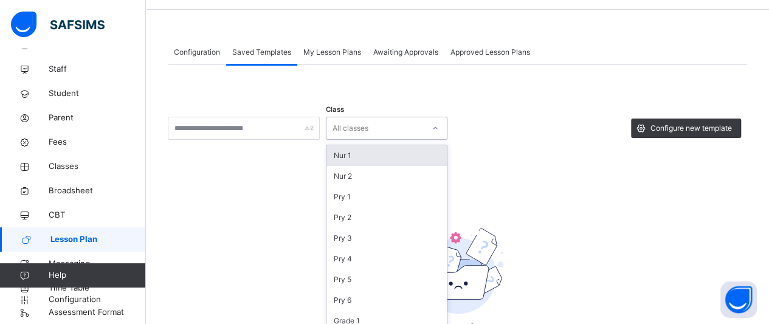
scroll to position [47, 0]
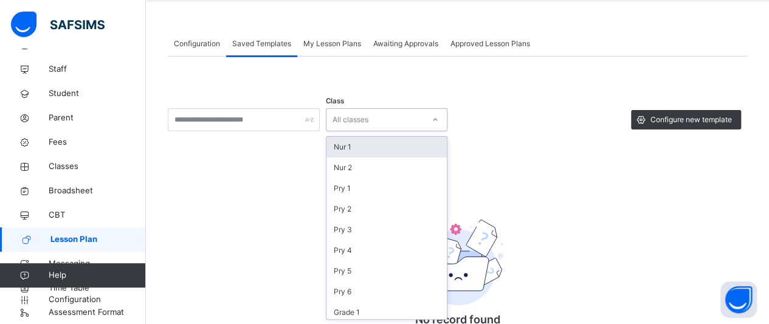
click at [356, 128] on div "All classes" at bounding box center [351, 119] width 36 height 23
click at [349, 150] on div "Nur 1" at bounding box center [386, 147] width 120 height 21
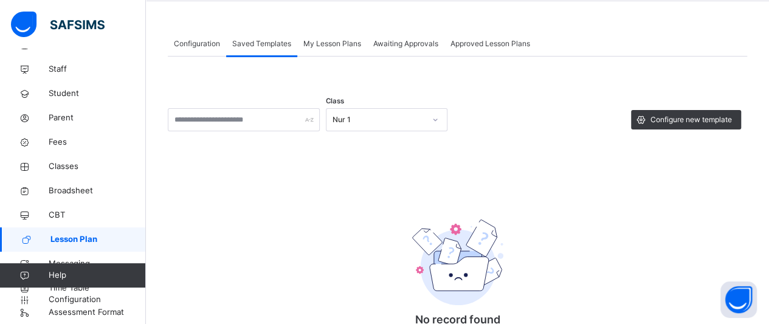
click at [691, 119] on span "Configure new template" at bounding box center [691, 119] width 81 height 11
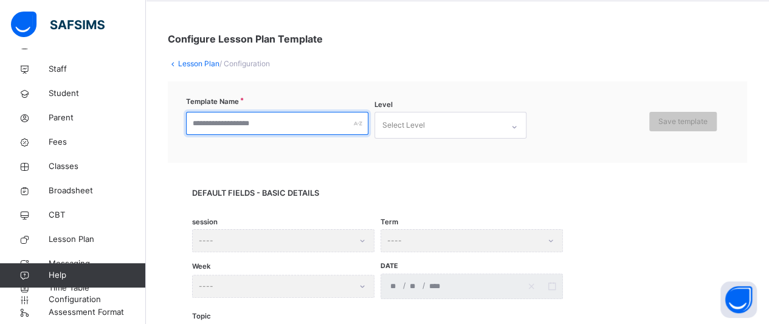
click at [288, 125] on input "text" at bounding box center [277, 123] width 182 height 23
type input "****"
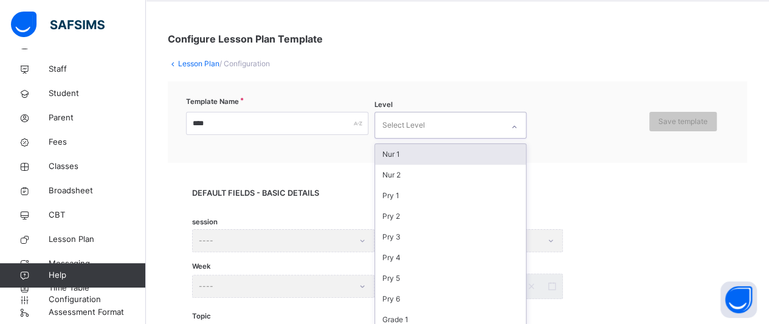
scroll to position [54, 0]
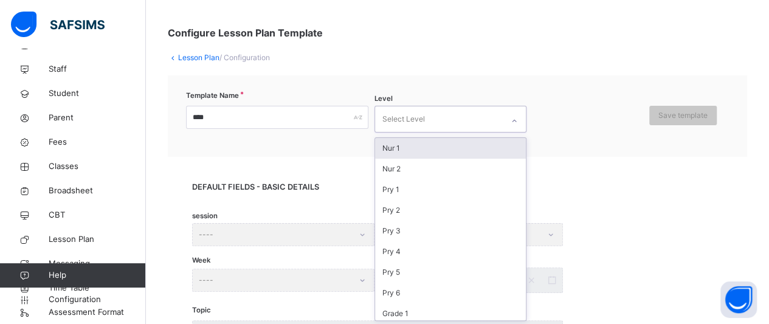
click at [440, 117] on div "Select Level" at bounding box center [439, 119] width 128 height 26
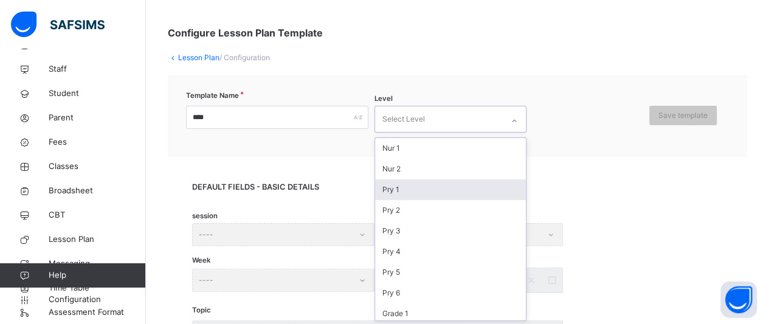
click at [395, 189] on div "Pry 1" at bounding box center [450, 189] width 151 height 21
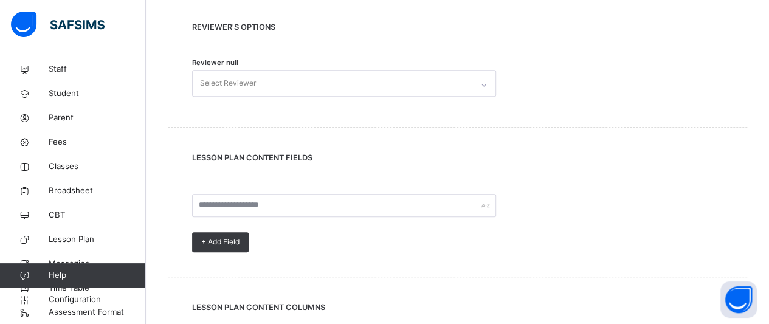
scroll to position [520, 0]
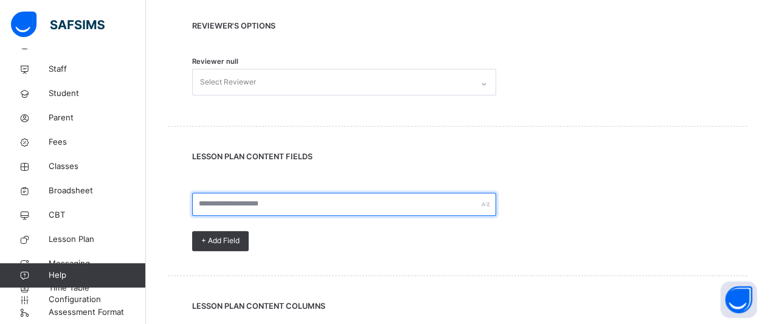
click at [315, 199] on input "text" at bounding box center [344, 204] width 304 height 23
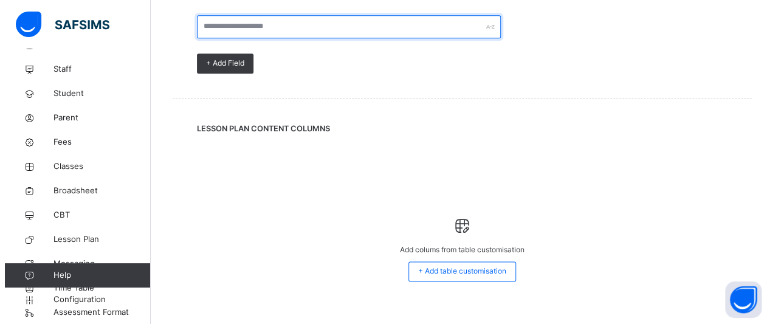
scroll to position [722, 0]
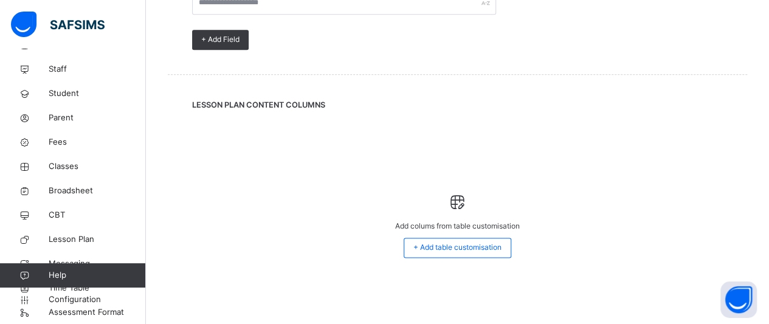
click at [472, 246] on span "+ Add table customisation" at bounding box center [457, 247] width 88 height 11
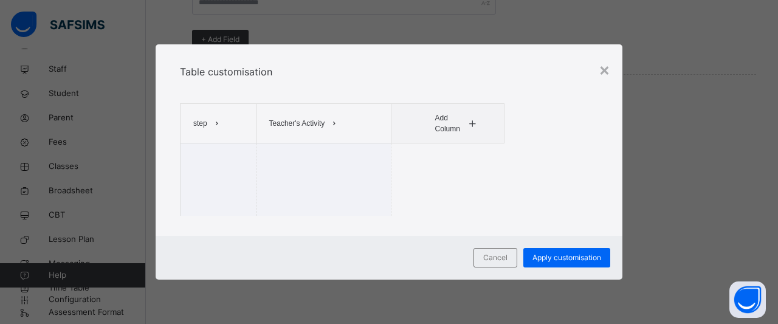
click at [221, 124] on icon at bounding box center [216, 124] width 9 height 10
click at [283, 122] on span "Teacher's Activity" at bounding box center [297, 123] width 56 height 11
click at [471, 125] on icon at bounding box center [472, 124] width 9 height 10
click at [201, 120] on span "step" at bounding box center [200, 123] width 14 height 11
click at [209, 151] on li "Pupil's Activity" at bounding box center [219, 150] width 63 height 21
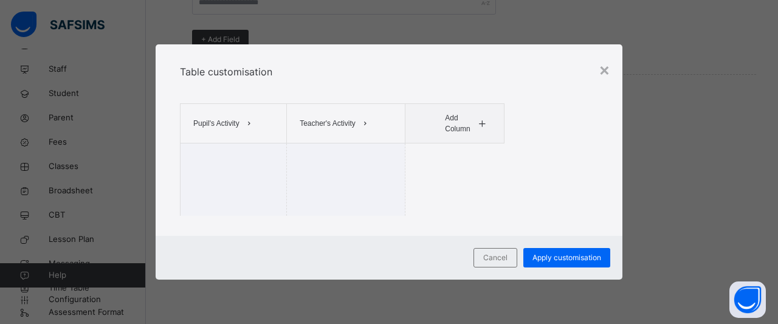
click at [370, 122] on span at bounding box center [365, 123] width 19 height 19
click at [325, 170] on li "Learning Points" at bounding box center [325, 171] width 63 height 21
click at [482, 120] on icon at bounding box center [481, 124] width 9 height 10
click at [455, 194] on li "Duration" at bounding box center [471, 191] width 66 height 21
click at [479, 122] on span "Add Column" at bounding box center [474, 123] width 30 height 22
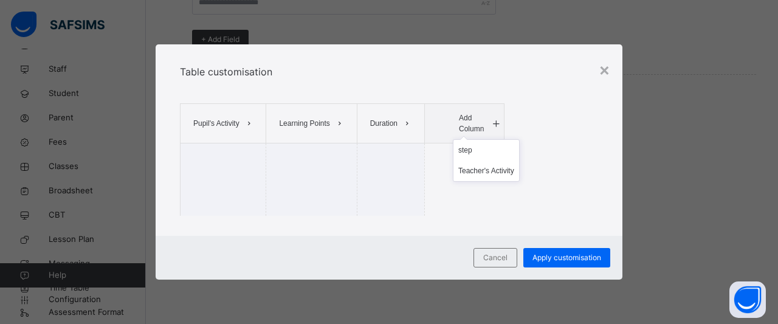
click at [480, 169] on li "Teacher's Activity" at bounding box center [487, 171] width 66 height 21
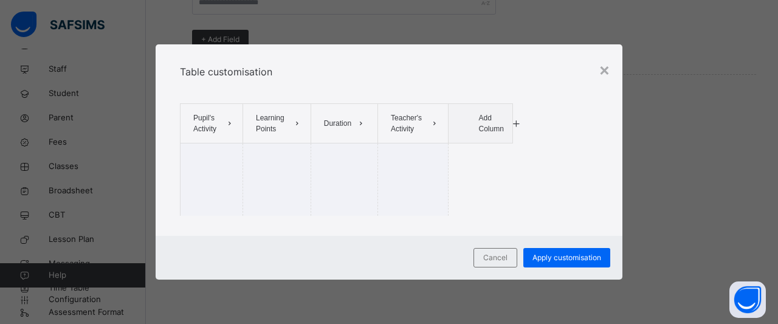
click at [509, 126] on span at bounding box center [516, 123] width 15 height 19
click at [487, 154] on li "step" at bounding box center [485, 150] width 24 height 21
click at [212, 170] on td at bounding box center [213, 179] width 64 height 73
click at [544, 261] on span "Apply customisation" at bounding box center [567, 257] width 69 height 11
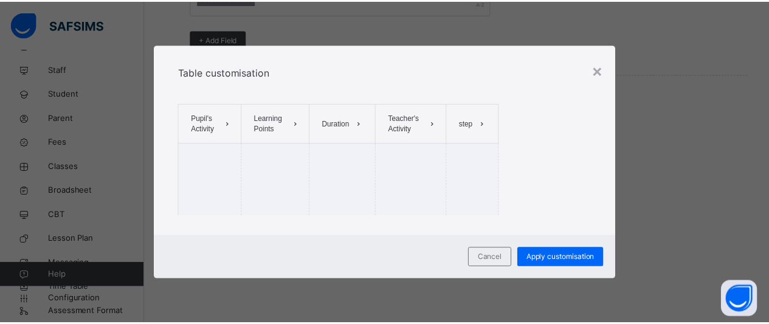
scroll to position [716, 0]
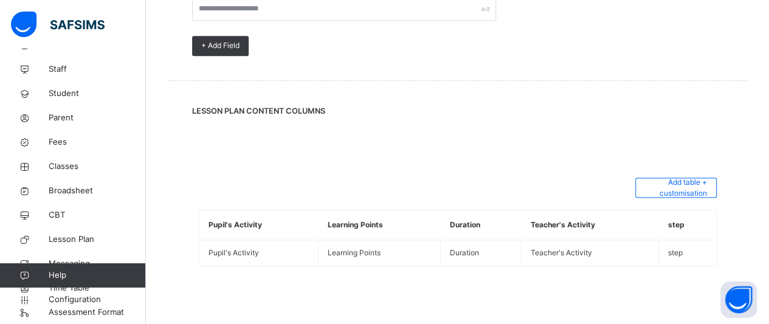
click at [228, 250] on td "Pupil's Activity" at bounding box center [258, 253] width 119 height 26
click at [361, 254] on td "Learning Points" at bounding box center [380, 253] width 122 height 26
click at [547, 257] on td "Teacher's Activity" at bounding box center [589, 253] width 137 height 26
click at [11, 237] on icon at bounding box center [24, 239] width 49 height 9
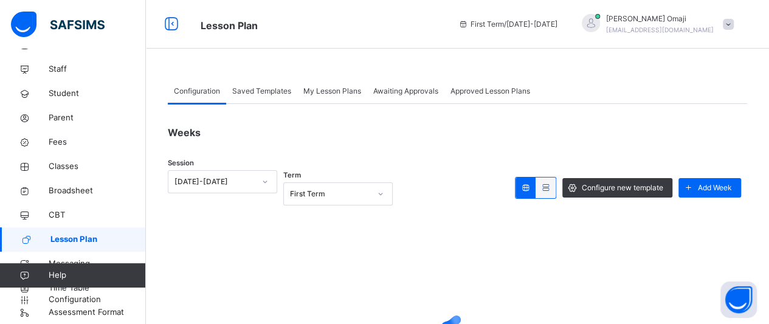
click at [61, 240] on span "Lesson Plan" at bounding box center [97, 239] width 95 height 12
click at [328, 85] on div "My Lesson Plans" at bounding box center [332, 91] width 70 height 24
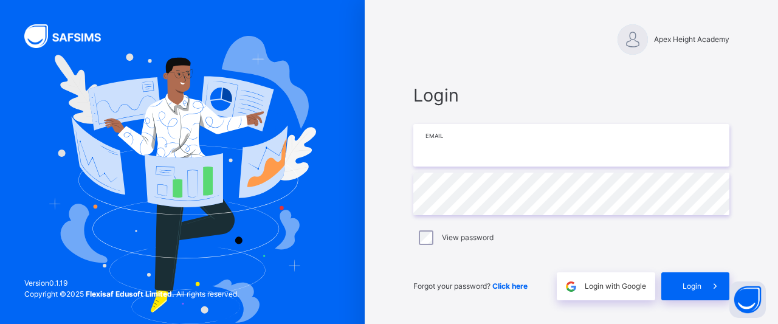
type input "**********"
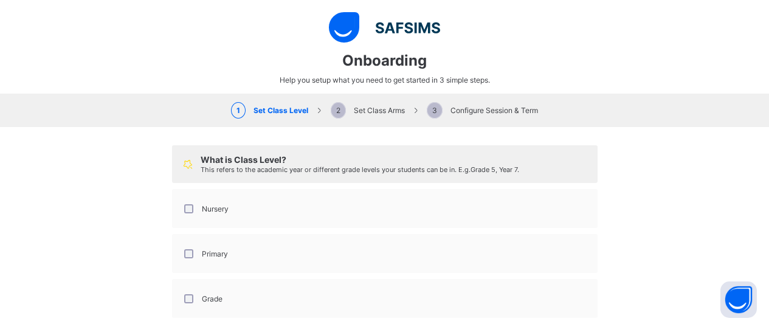
select select "**"
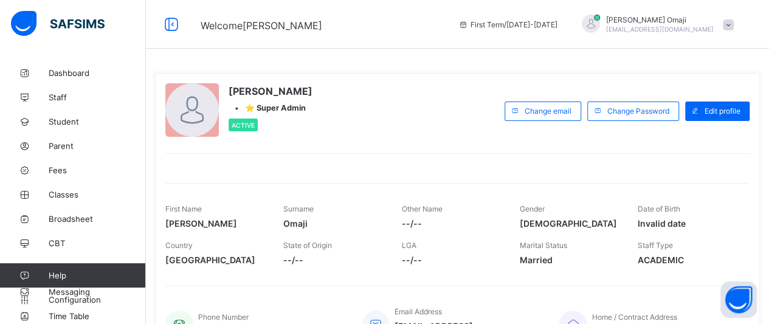
click at [57, 97] on span "Staff" at bounding box center [97, 97] width 97 height 10
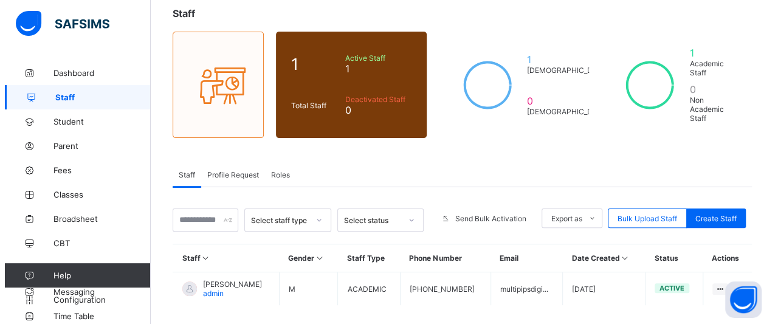
scroll to position [111, 0]
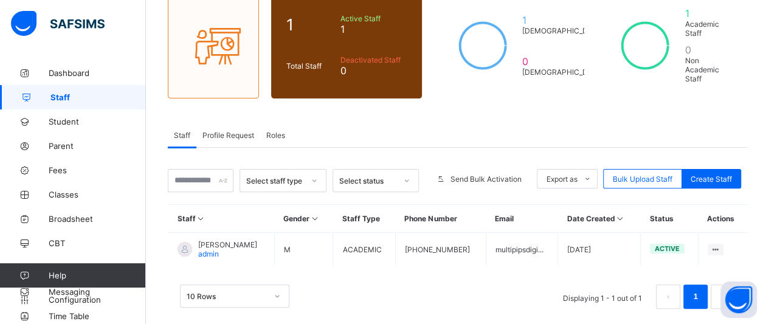
click at [716, 169] on div "Create Staff" at bounding box center [712, 178] width 60 height 19
select select "**"
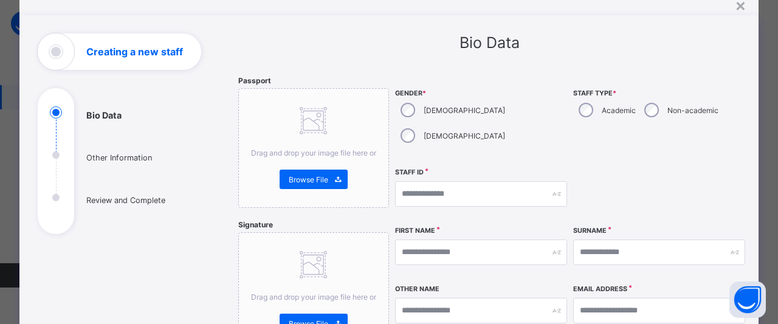
scroll to position [0, 0]
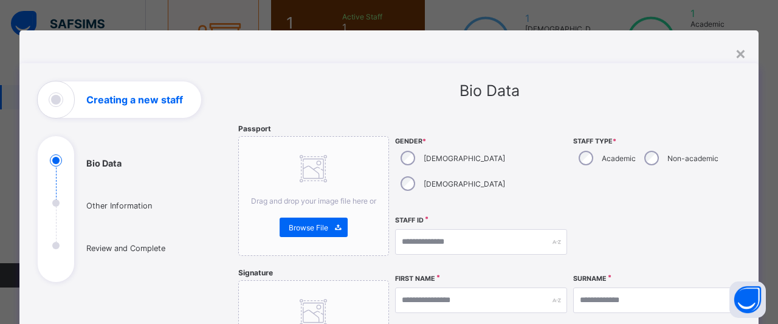
click at [86, 233] on ul "Bio Data Other Information Review and Complete" at bounding box center [129, 218] width 182 height 128
click at [91, 206] on ul "Bio Data Other Information Review and Complete" at bounding box center [129, 218] width 182 height 128
click at [739, 54] on div "×" at bounding box center [741, 53] width 12 height 21
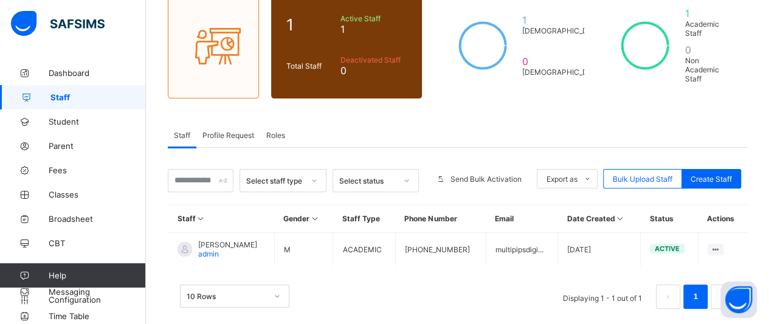
click at [56, 125] on span "Student" at bounding box center [97, 122] width 97 height 10
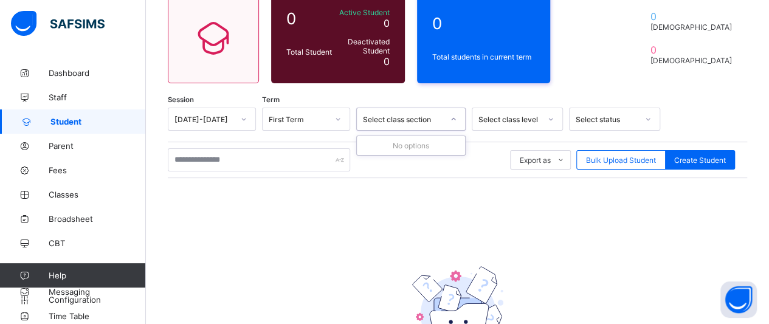
click at [418, 118] on div "Select class section" at bounding box center [403, 119] width 80 height 9
click at [54, 143] on span "Parent" at bounding box center [97, 146] width 97 height 10
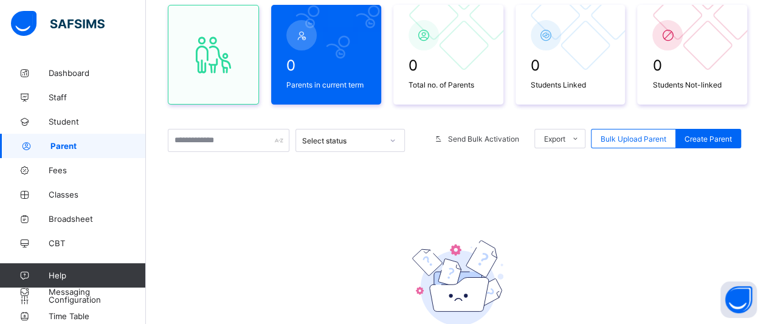
click at [49, 173] on span "Fees" at bounding box center [97, 170] width 97 height 10
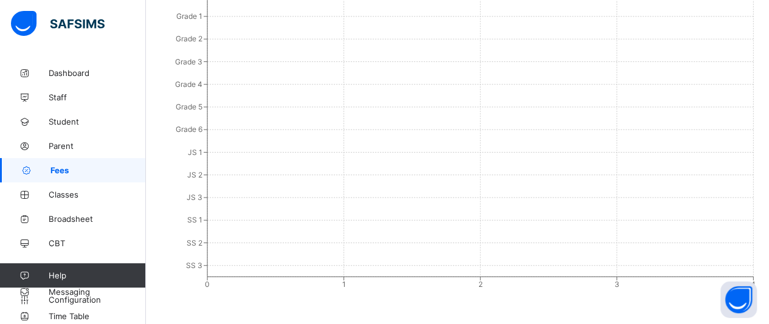
scroll to position [1, 0]
click at [61, 195] on span "Classes" at bounding box center [97, 193] width 97 height 10
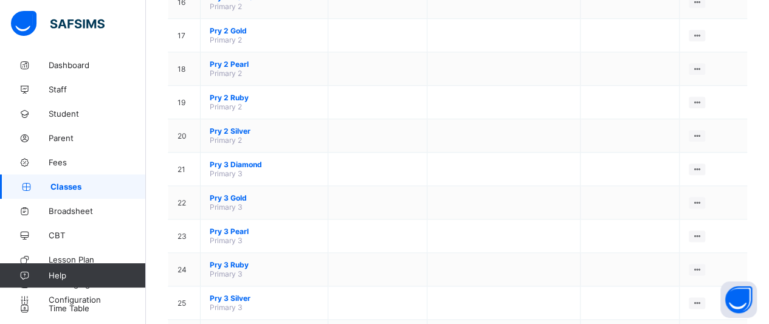
scroll to position [5, 0]
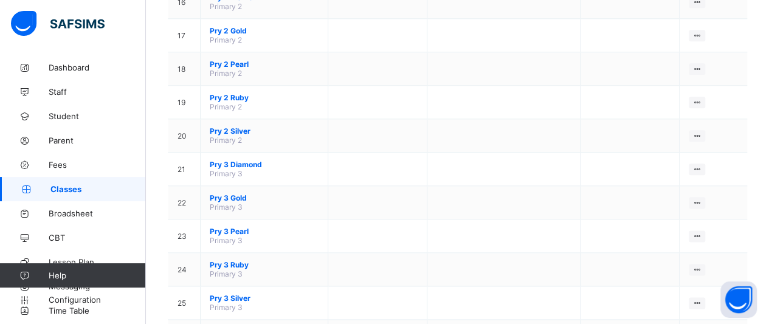
click at [72, 315] on span "Time Table" at bounding box center [97, 311] width 97 height 10
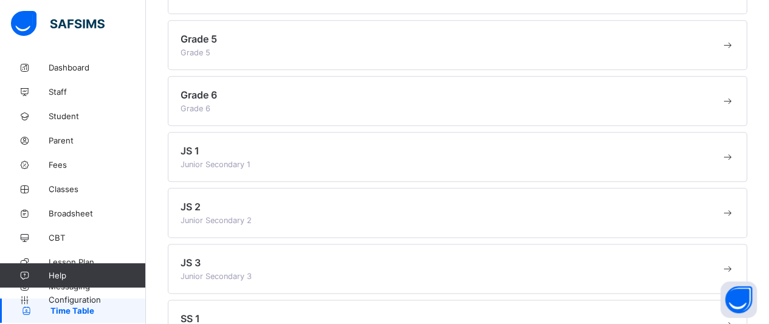
scroll to position [28, 0]
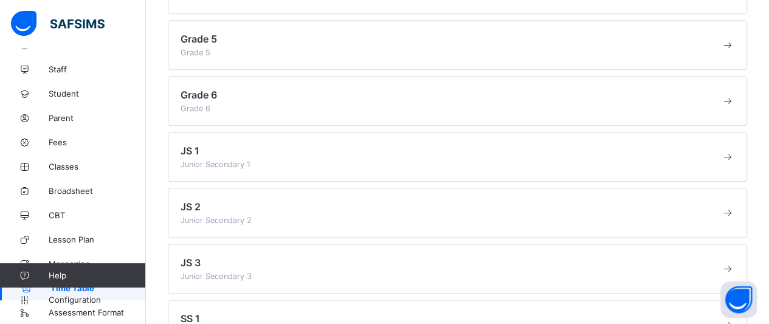
click at [260, 165] on div "JS 1 Junior Secondary 1" at bounding box center [451, 157] width 541 height 24
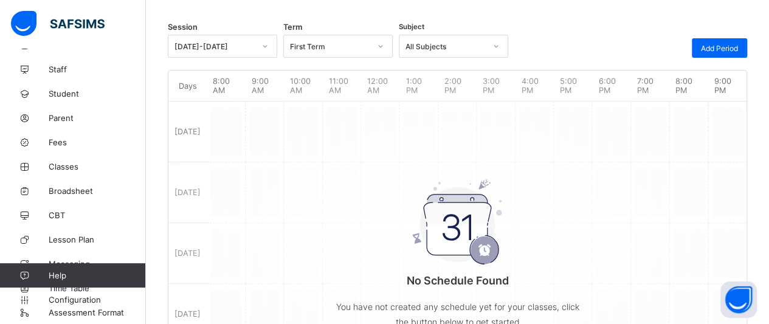
scroll to position [385, 0]
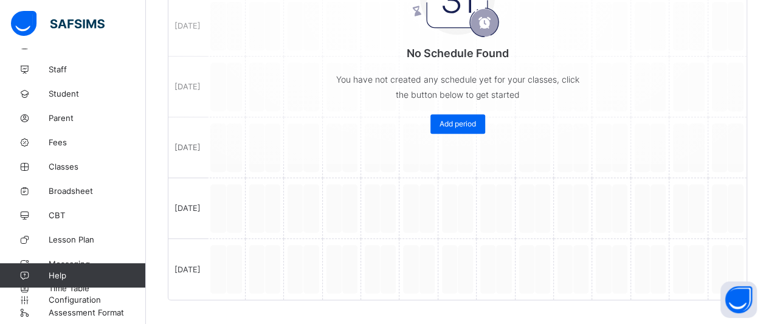
click at [106, 314] on span "Assessment Format" at bounding box center [97, 313] width 97 height 10
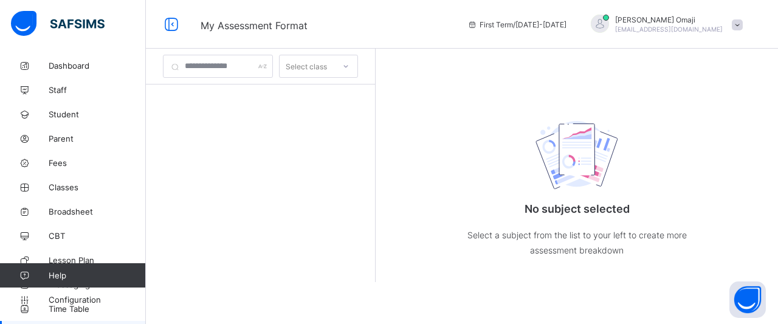
scroll to position [9, 0]
click at [56, 278] on span "Help" at bounding box center [97, 276] width 97 height 10
click at [54, 274] on span "Help" at bounding box center [97, 276] width 97 height 10
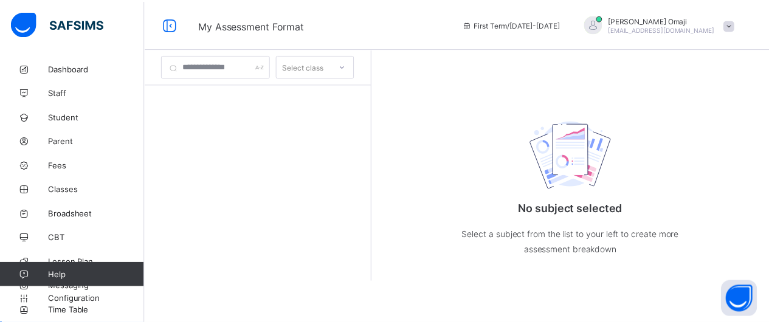
scroll to position [0, 0]
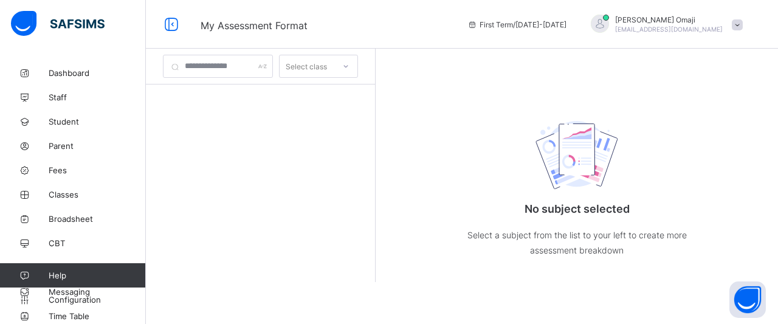
click at [53, 121] on span "Student" at bounding box center [97, 122] width 97 height 10
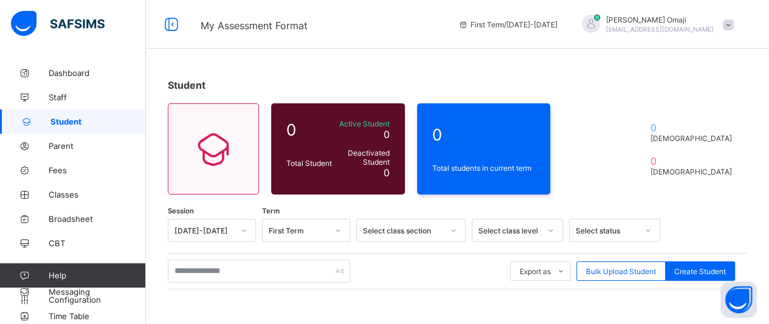
click at [60, 75] on span "Dashboard" at bounding box center [97, 73] width 97 height 10
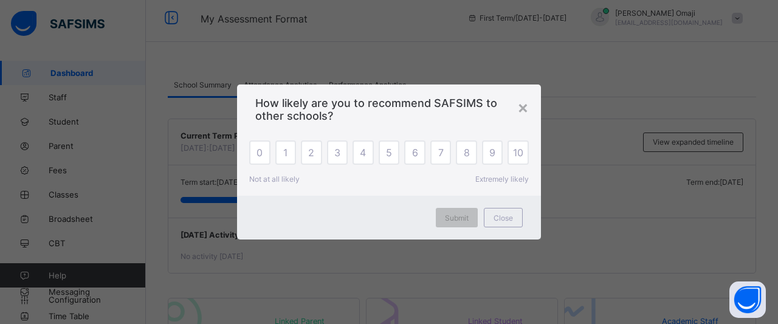
click at [523, 108] on div "×" at bounding box center [523, 107] width 12 height 21
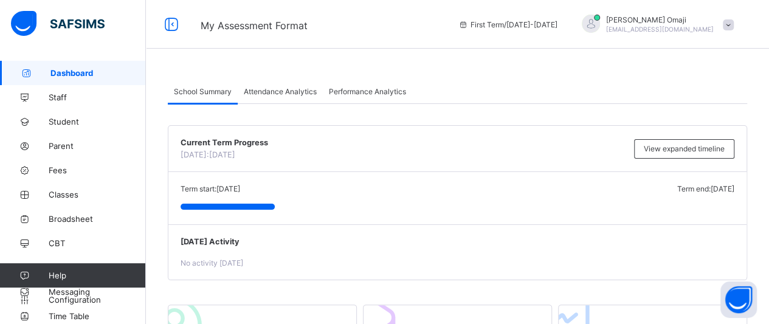
click at [275, 95] on span "Attendance Analytics" at bounding box center [280, 91] width 73 height 9
click at [286, 93] on span "Attendance Analytics" at bounding box center [280, 91] width 73 height 9
click at [353, 93] on span "Performance Analytics" at bounding box center [367, 91] width 77 height 9
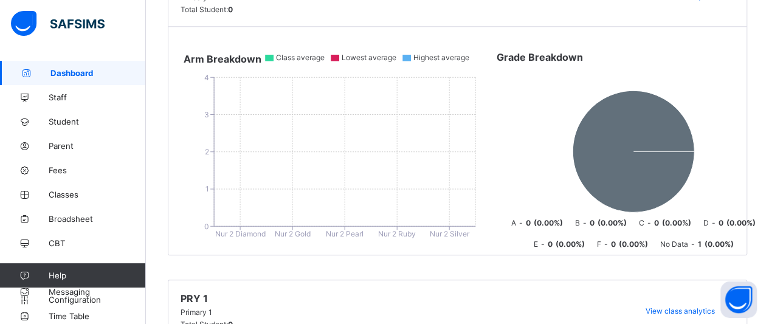
scroll to position [568, 0]
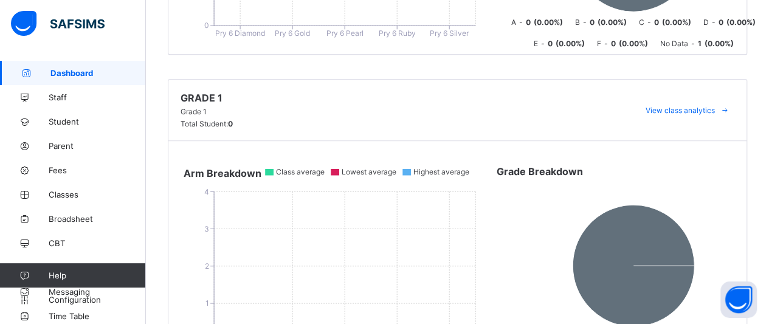
click at [199, 106] on div "Grade 1 Grade 1 Total Student: 0 View class analytics" at bounding box center [457, 110] width 578 height 61
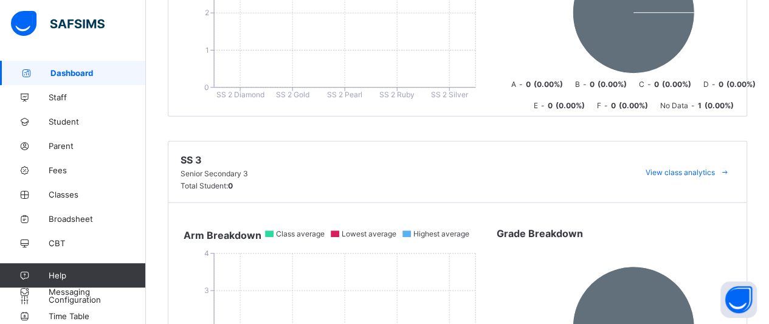
scroll to position [6119, 0]
